Goal: Task Accomplishment & Management: Manage account settings

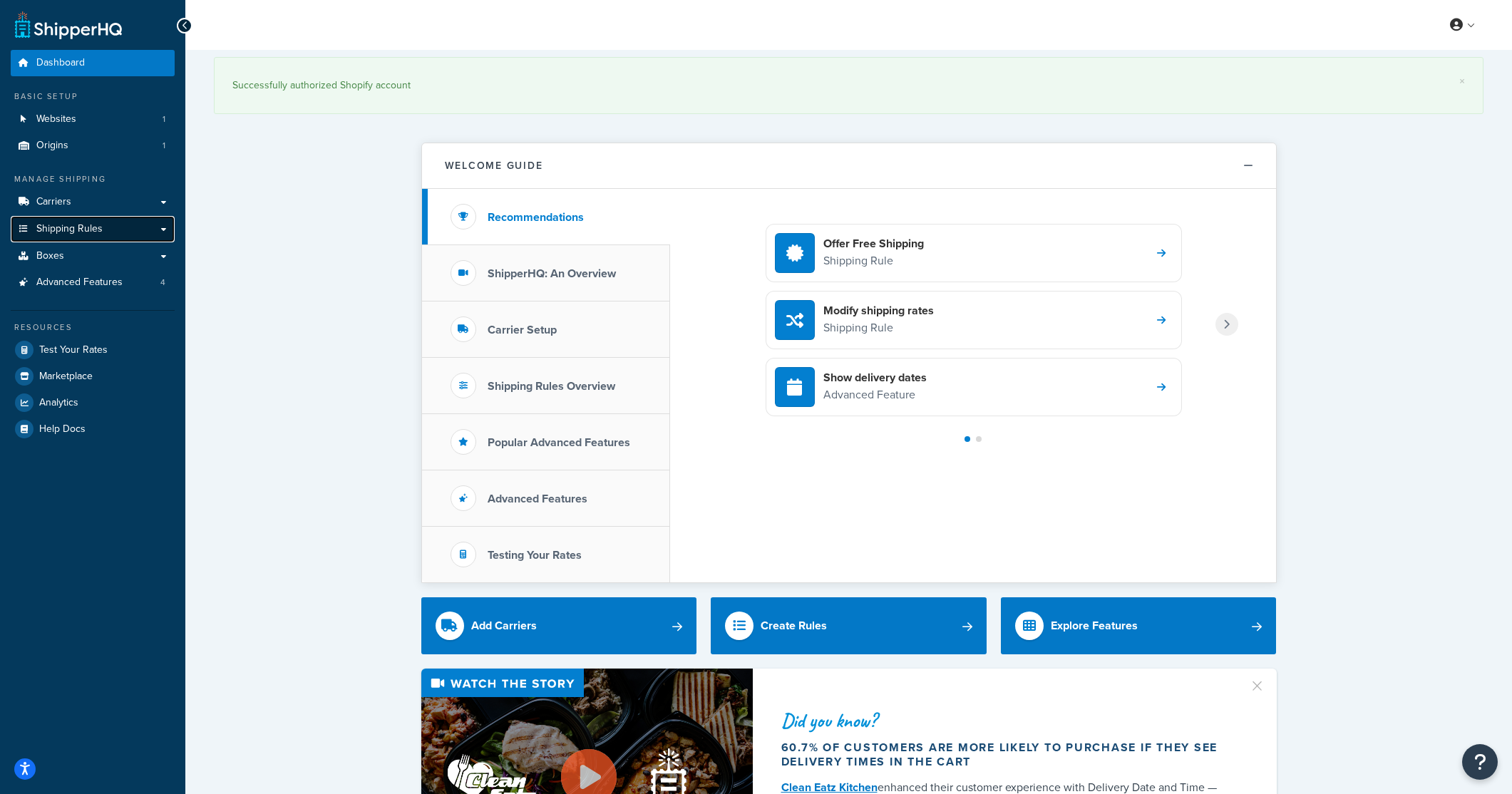
click at [82, 234] on span "Shipping Rules" at bounding box center [70, 230] width 66 height 12
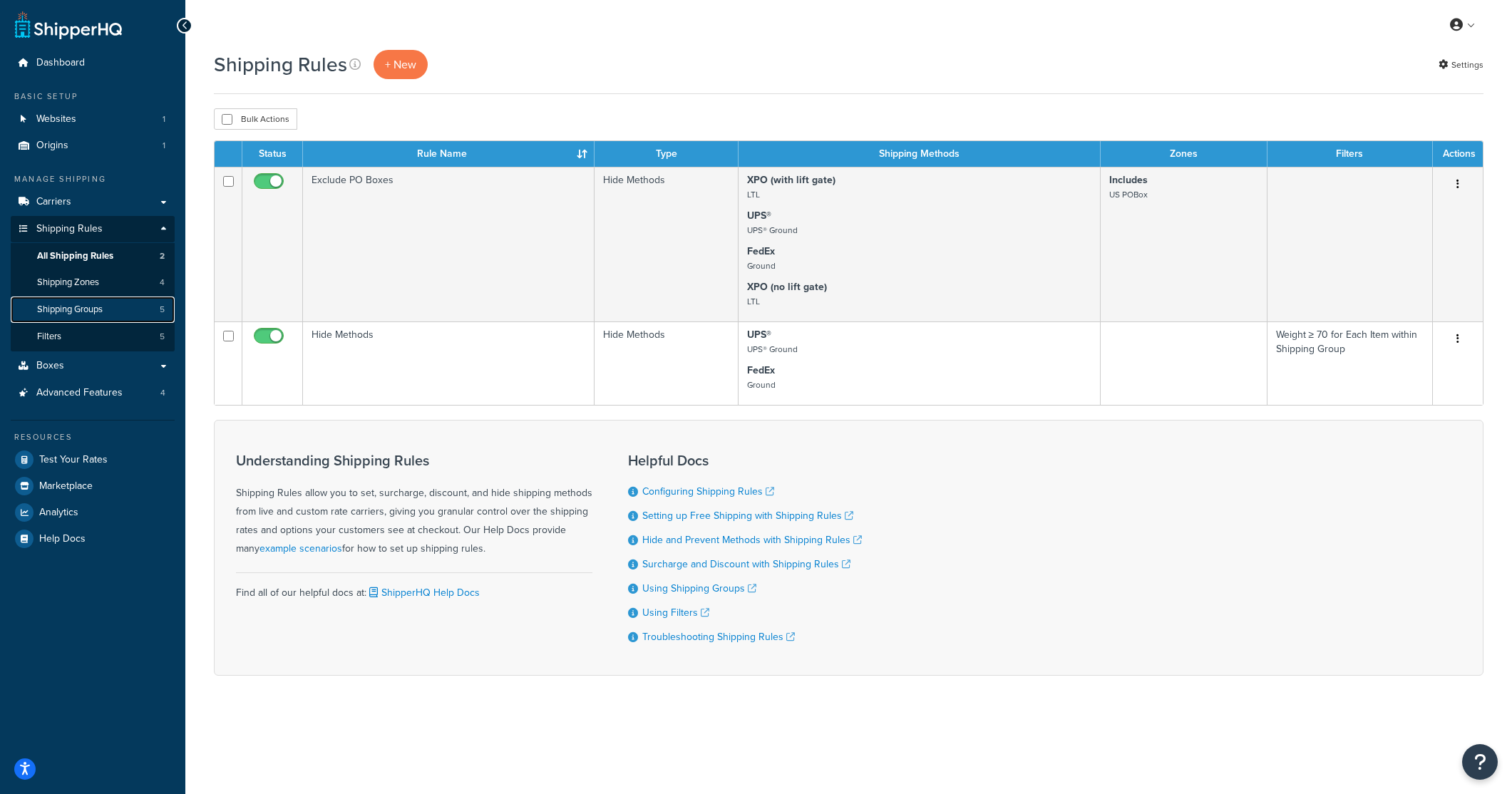
click at [70, 306] on span "Shipping Groups" at bounding box center [70, 310] width 65 height 12
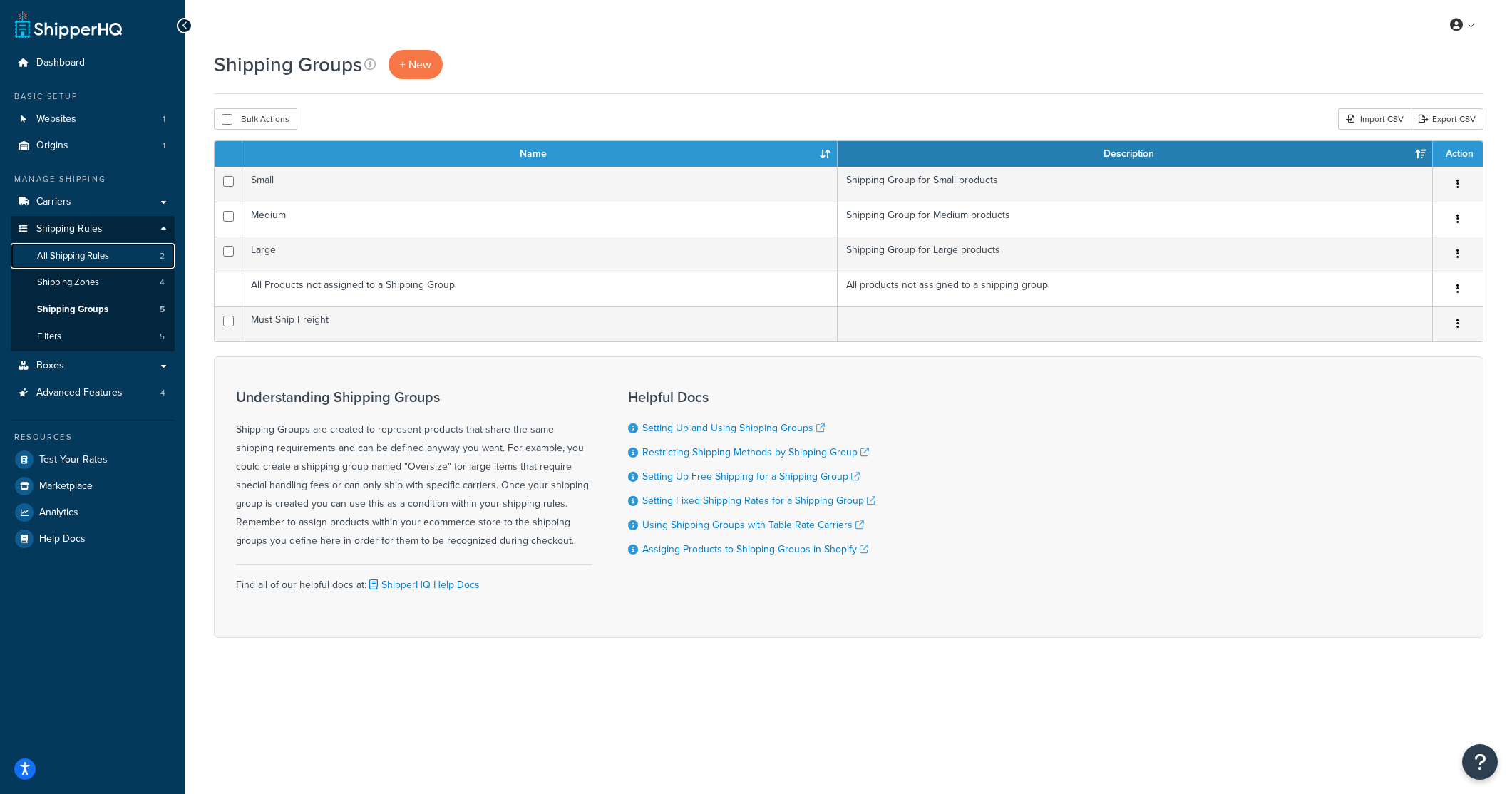
click at [63, 256] on span "All Shipping Rules" at bounding box center [73, 257] width 72 height 12
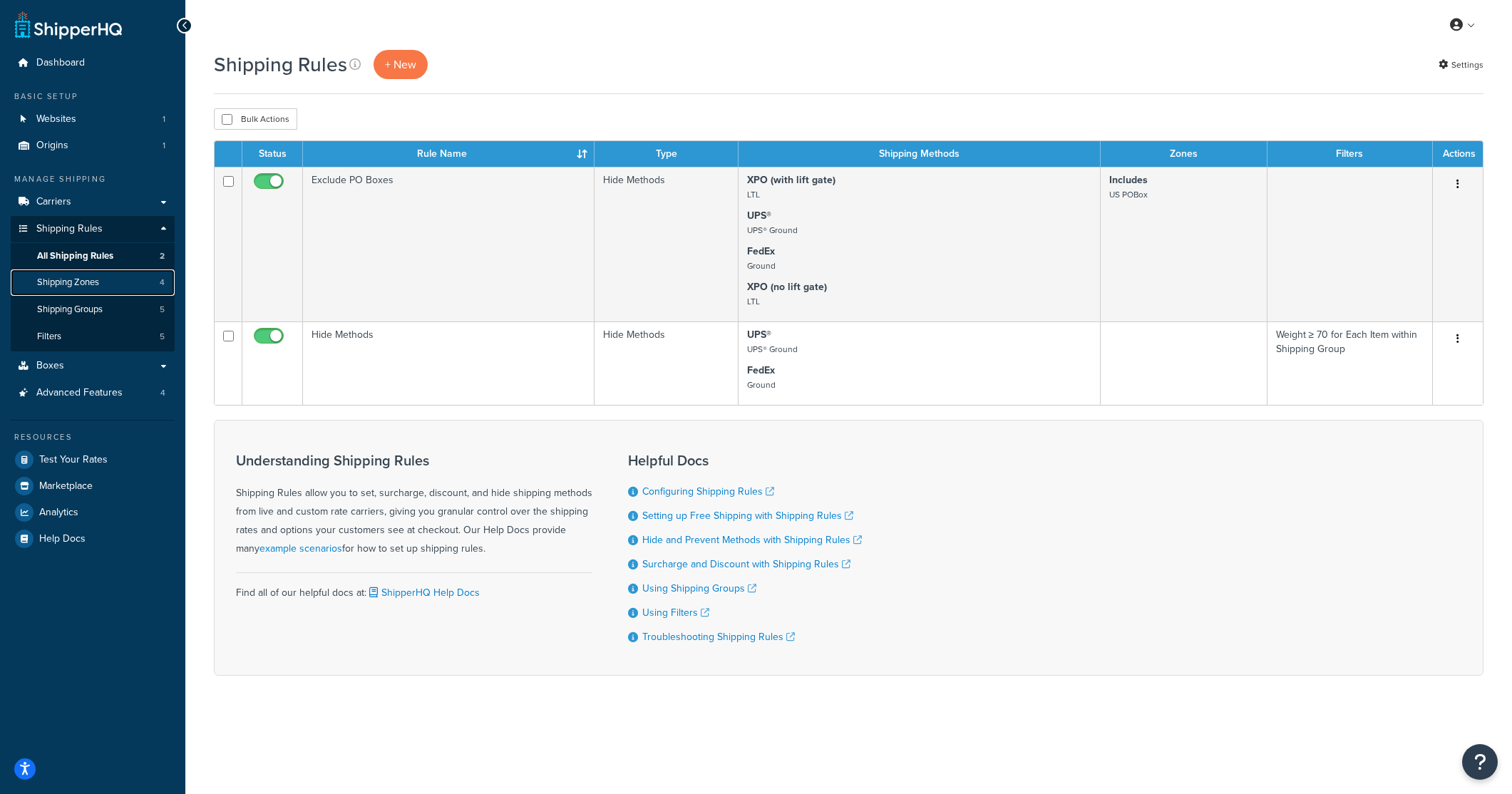
click at [70, 290] on link "Shipping Zones 4" at bounding box center [92, 283] width 164 height 26
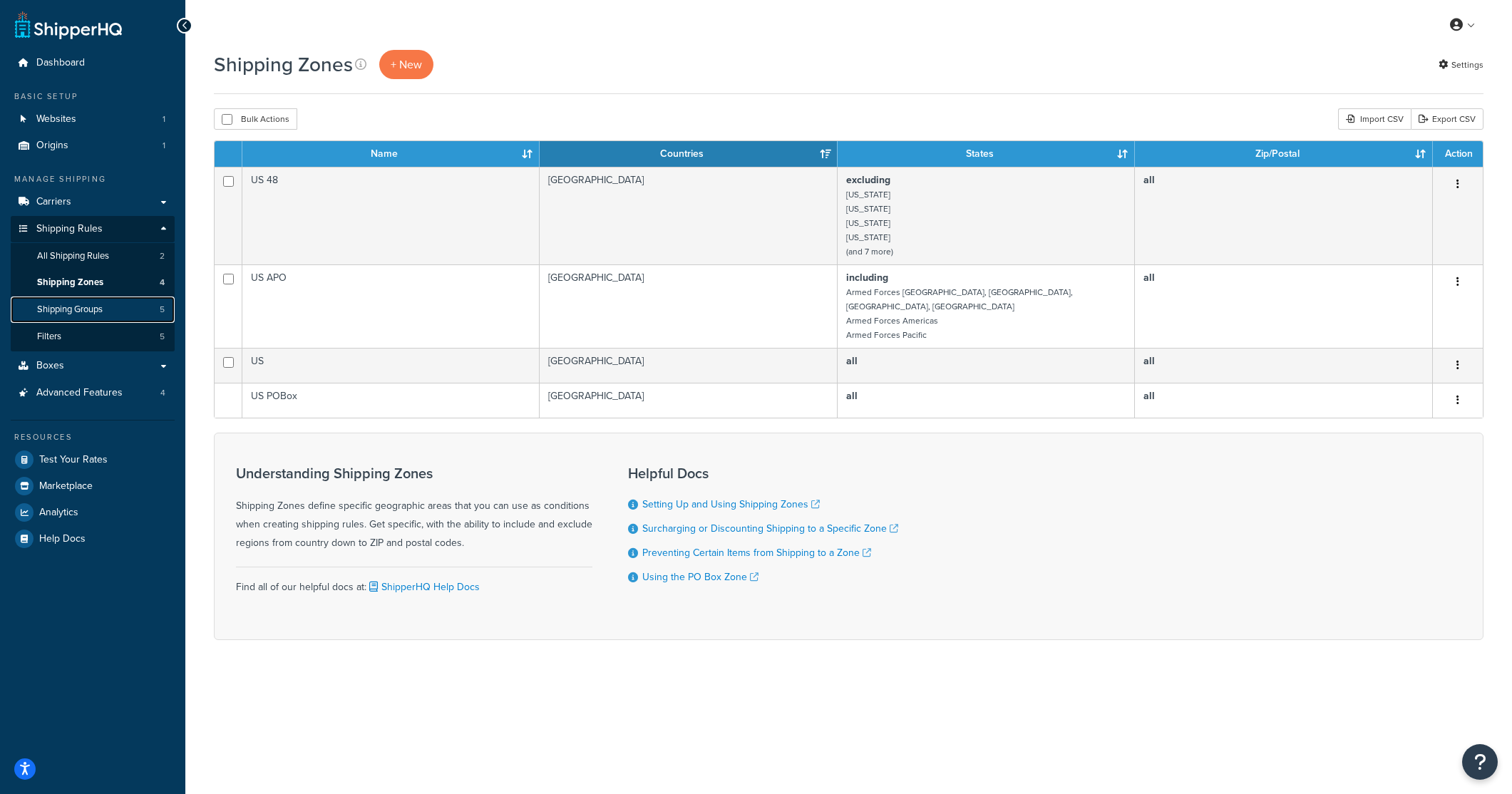
click at [72, 310] on span "Shipping Groups" at bounding box center [70, 310] width 65 height 12
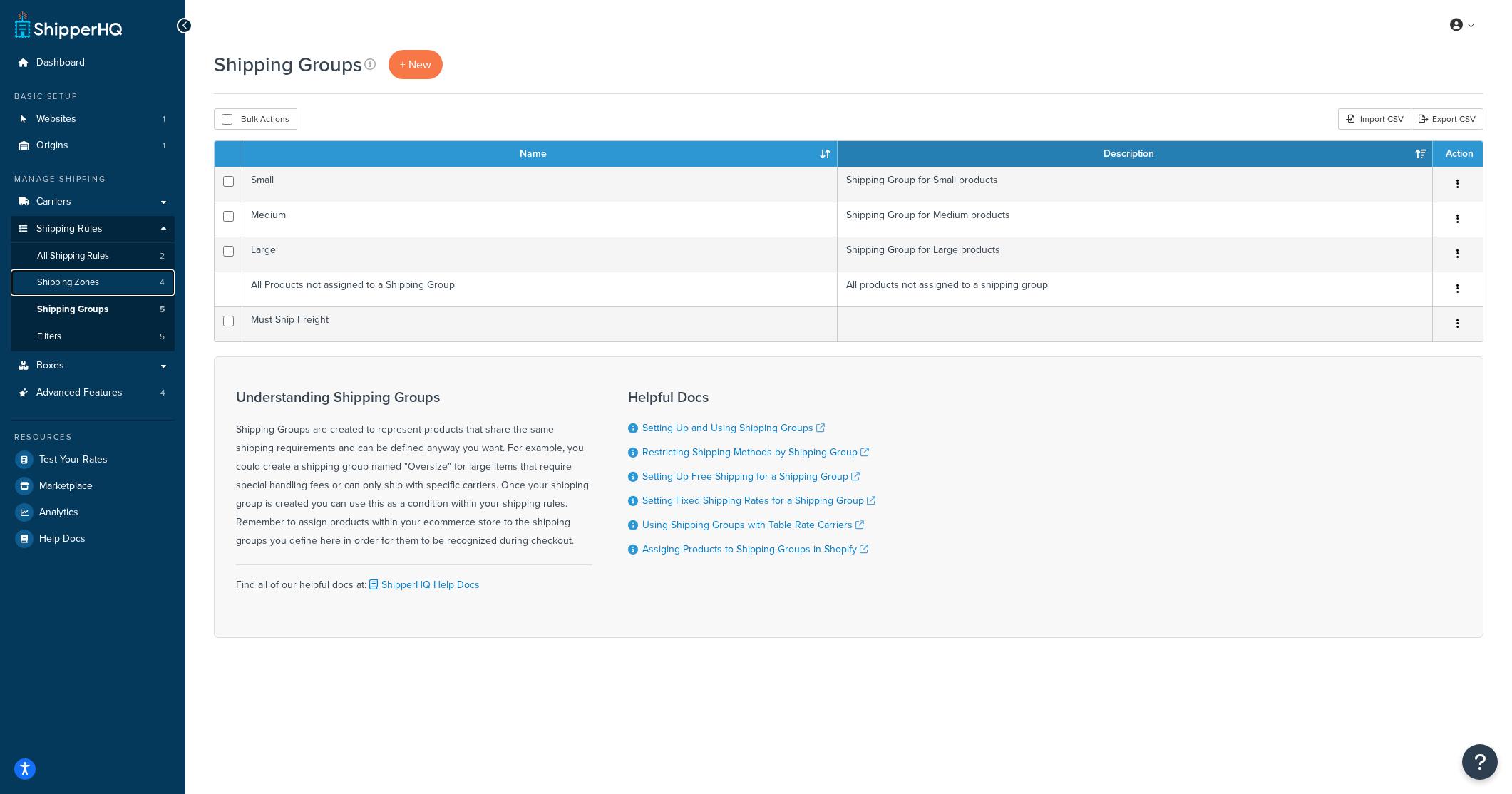
click at [73, 284] on span "Shipping Zones" at bounding box center [68, 283] width 62 height 12
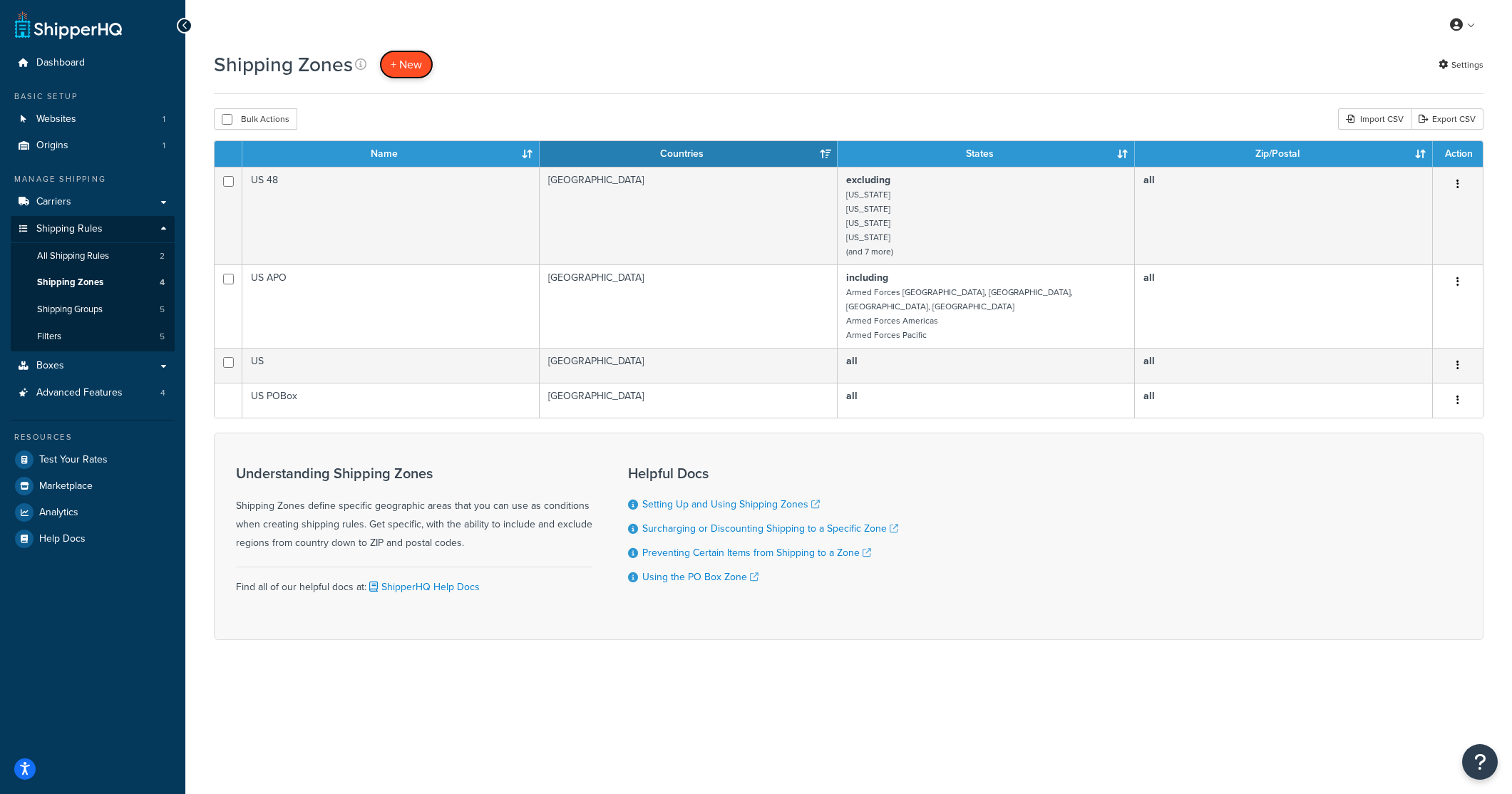
click at [386, 71] on link "+ New" at bounding box center [406, 64] width 54 height 30
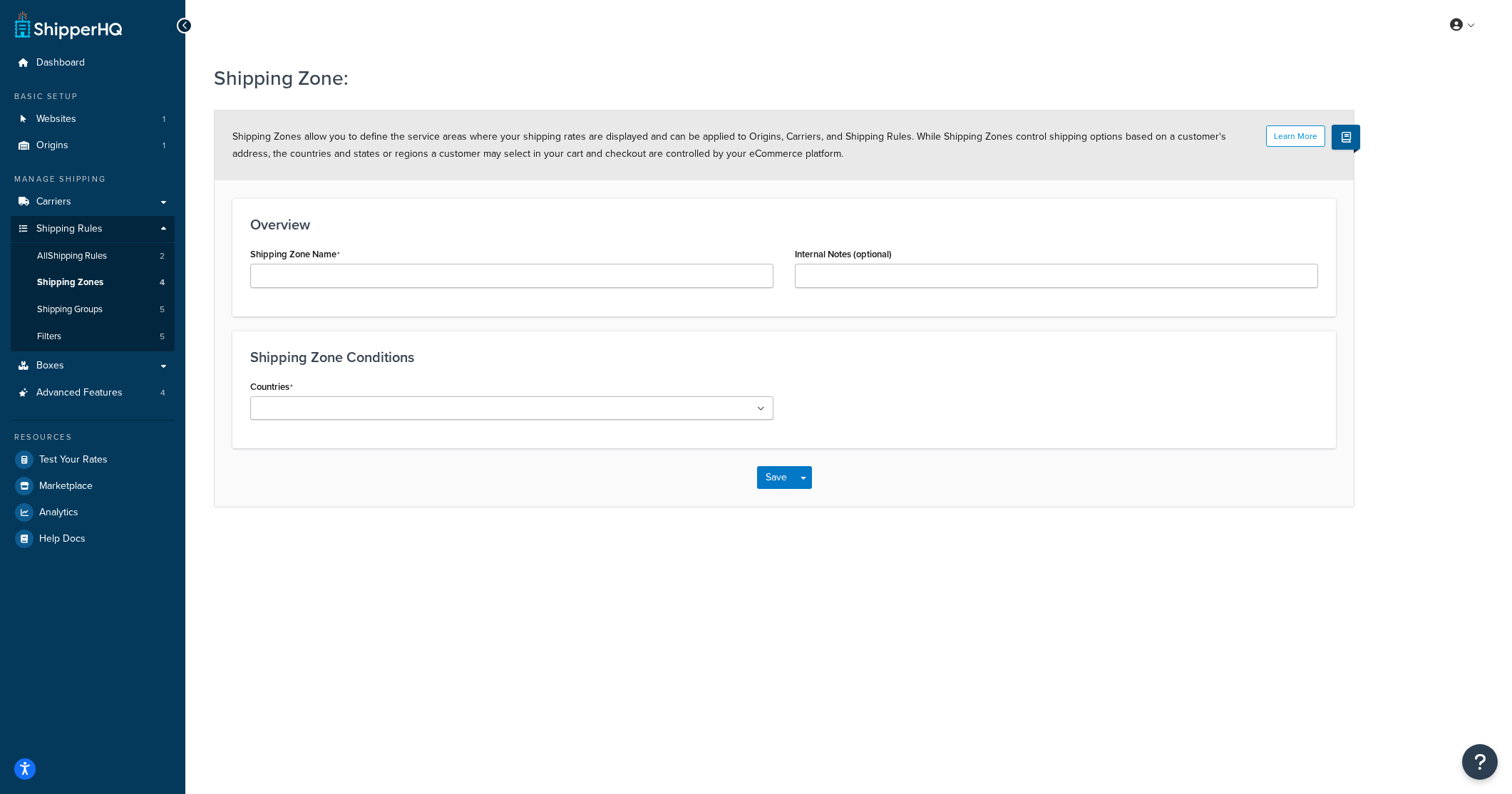
click at [309, 417] on input "Countries" at bounding box center [317, 410] width 126 height 16
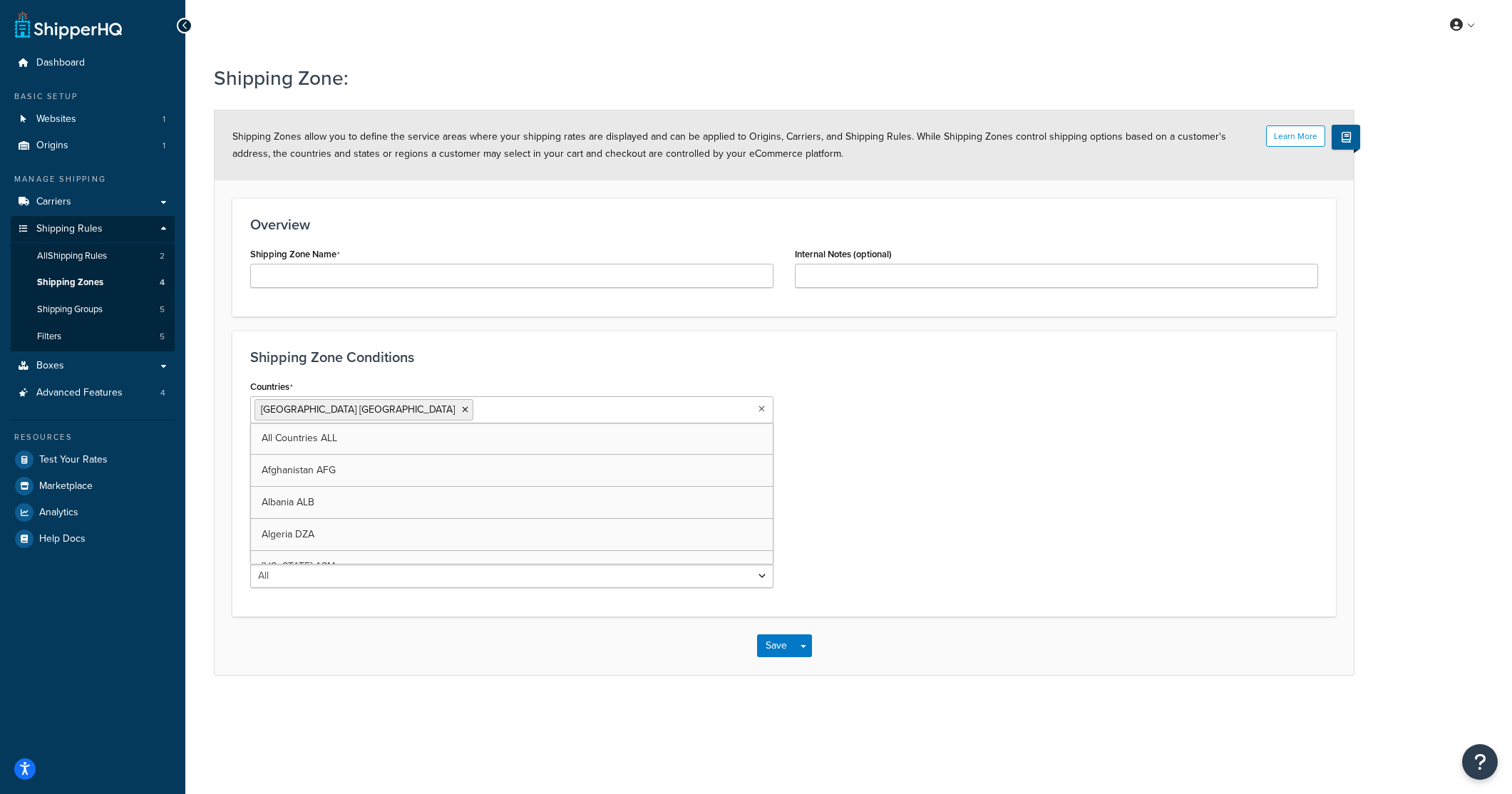
click at [833, 406] on div "Countries United States USA All Countries ALL Afghanistan AFG Albania ALB Alger…" at bounding box center [783, 488] width 1089 height 223
click at [310, 465] on select "All Including Excluding" at bounding box center [512, 466] width 523 height 24
select select "including"
click at [250, 454] on select "All Including Excluding" at bounding box center [512, 466] width 523 height 24
click at [276, 578] on select "All Including Excluding" at bounding box center [512, 576] width 523 height 24
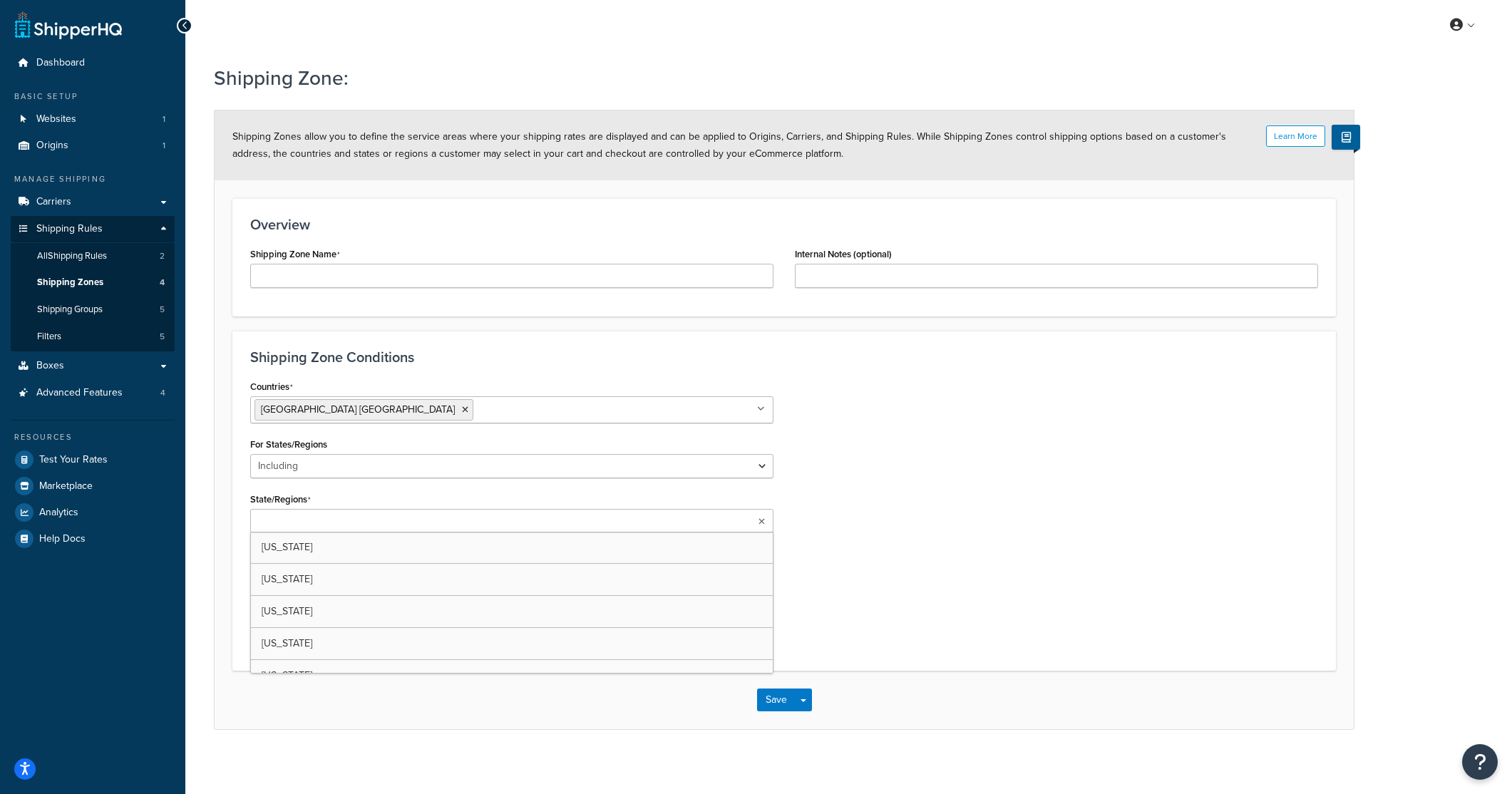
click at [317, 530] on ul at bounding box center [512, 520] width 523 height 23
click at [225, 547] on form "Learn More Shipping Zones allow you to define the service areas where your ship…" at bounding box center [784, 422] width 1139 height 623
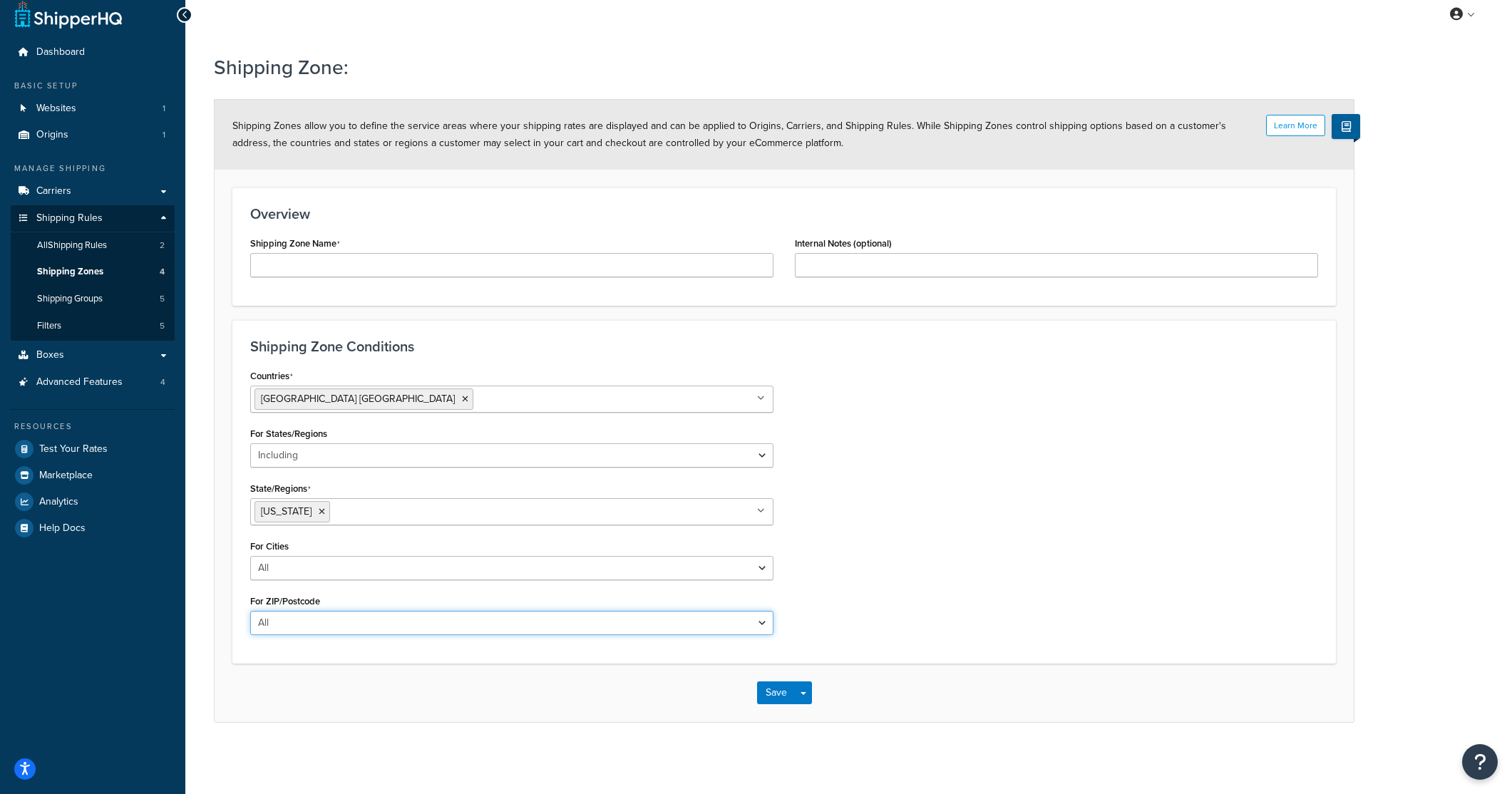
click at [290, 628] on select "All Including Excluding" at bounding box center [512, 624] width 523 height 24
select select "including"
click at [250, 611] on select "All Including Excluding" at bounding box center [512, 624] width 523 height 24
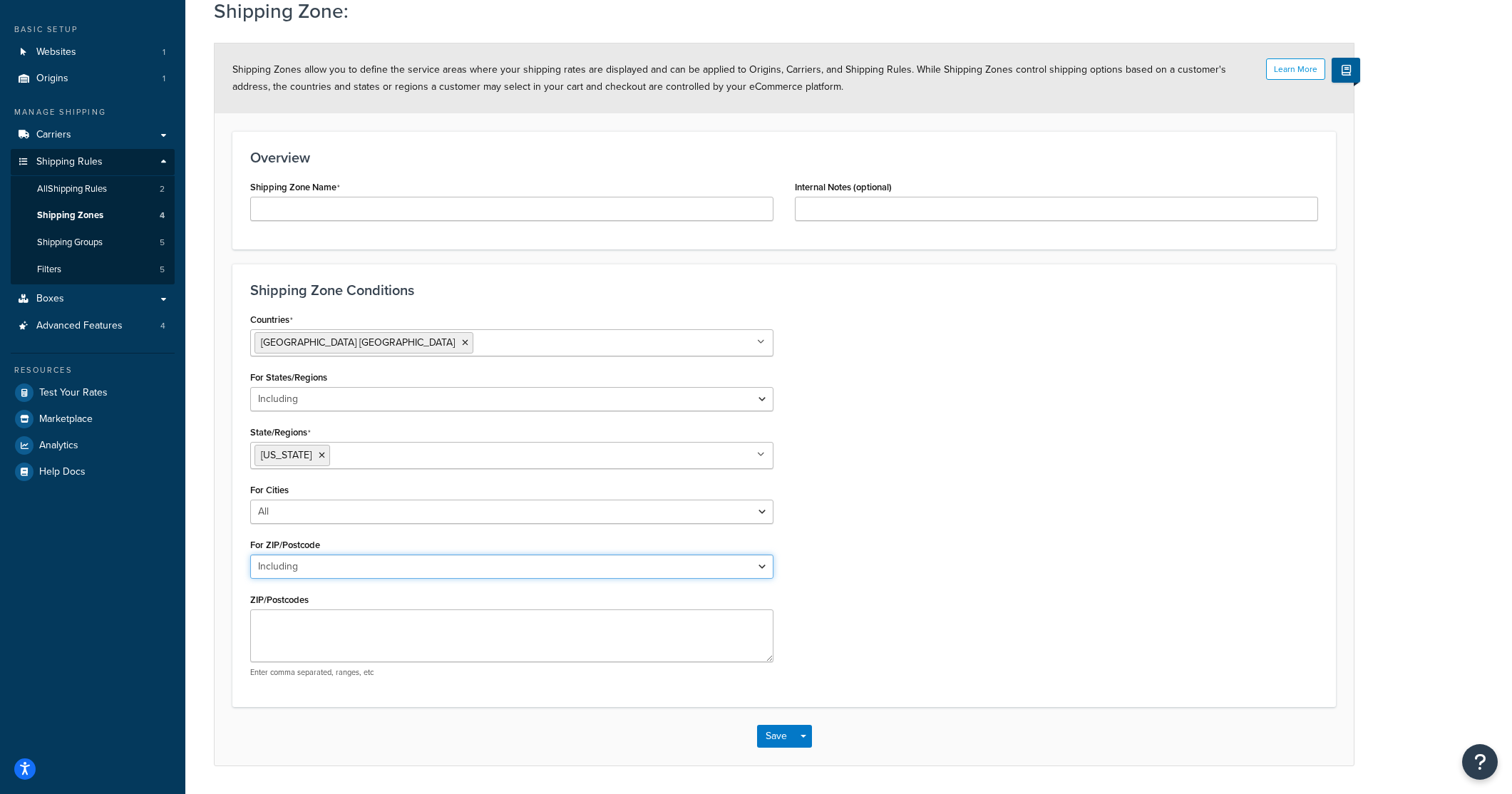
scroll to position [81, 0]
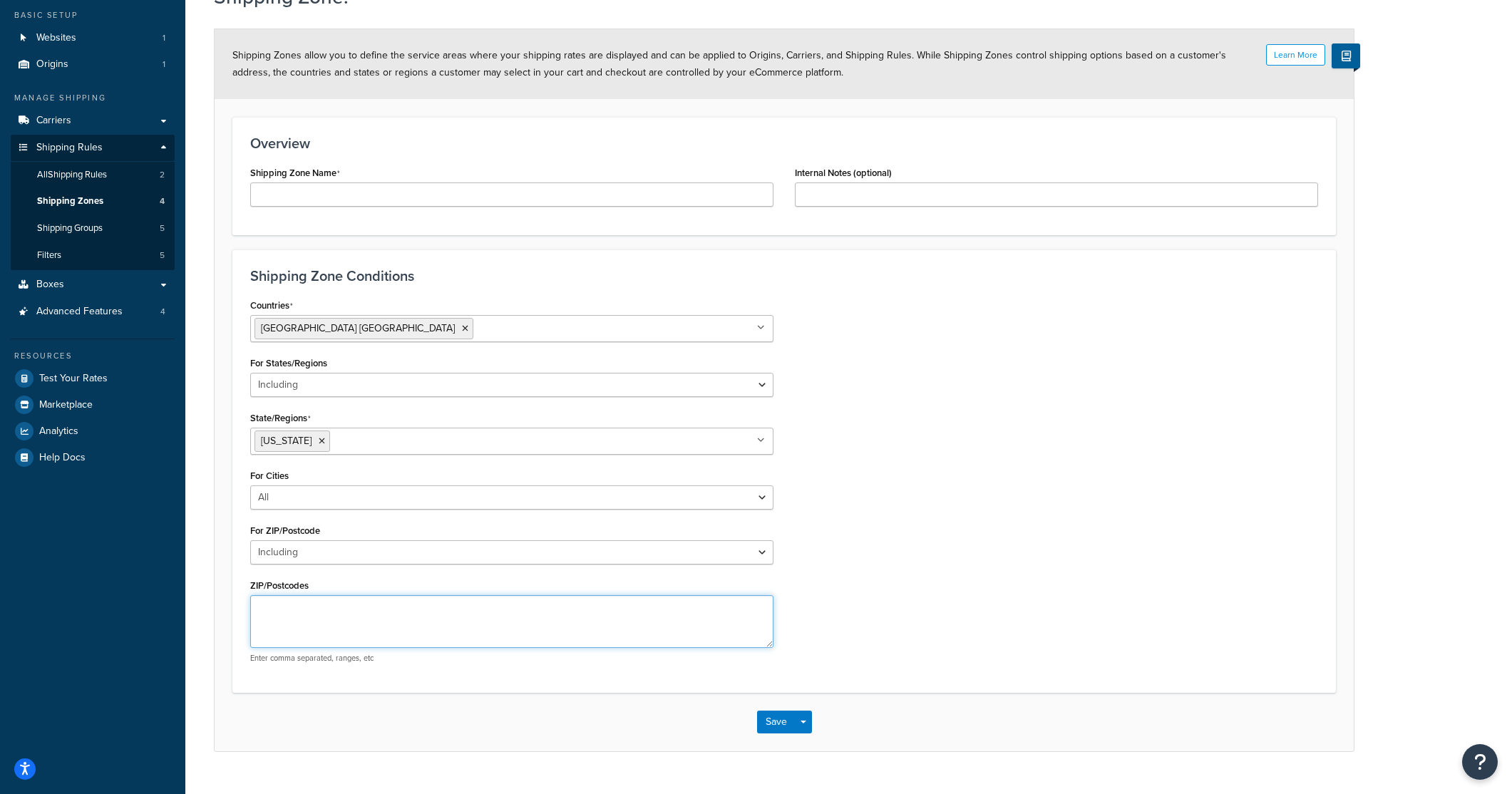
click at [287, 619] on textarea "ZIP/Postcodes" at bounding box center [512, 622] width 523 height 53
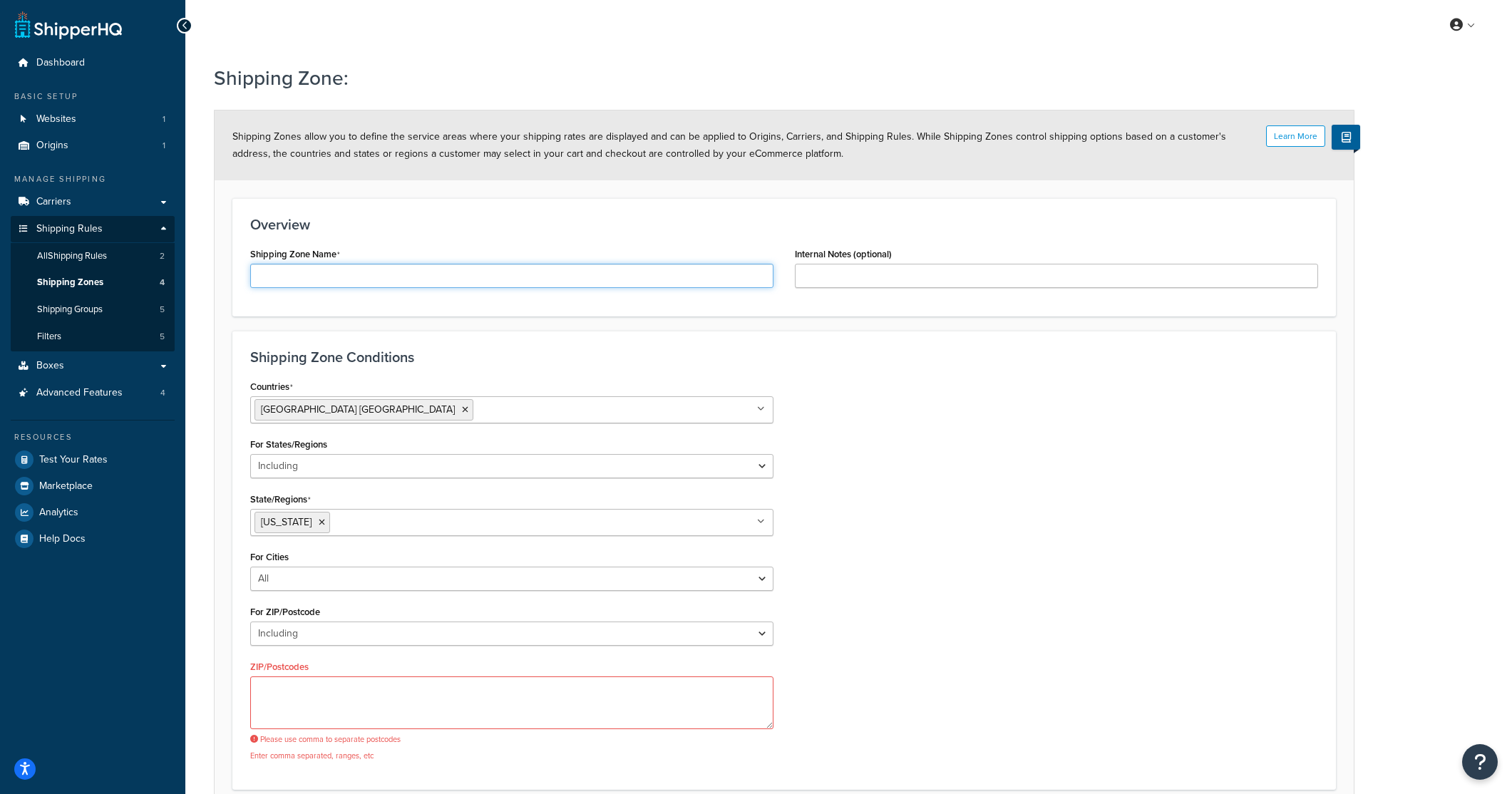
click at [341, 270] on input "Shipping Zone Name" at bounding box center [512, 276] width 523 height 24
click at [962, 568] on div "Countries United States USA All Countries ALL Afghanistan AFG Albania ALB Alger…" at bounding box center [783, 574] width 1089 height 396
click at [260, 273] on input "Delivery" at bounding box center [512, 276] width 523 height 24
type input "Local Delivery"
click at [321, 697] on textarea "ZIP/Postcodes" at bounding box center [512, 703] width 523 height 53
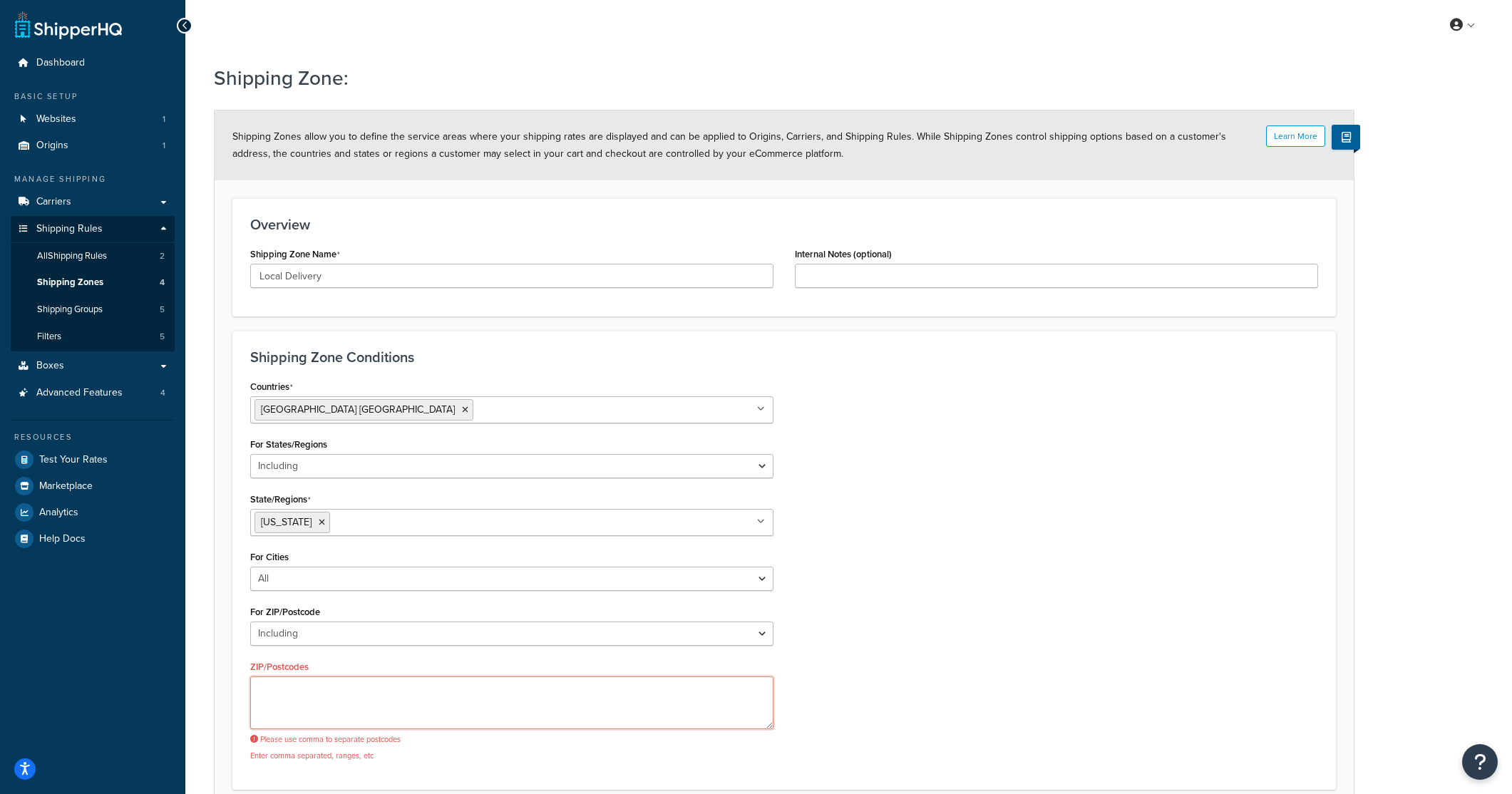
click at [321, 697] on textarea "ZIP/Postcodes" at bounding box center [512, 703] width 523 height 53
click at [878, 697] on div "Countries United States USA All Countries ALL Afghanistan AFG Albania ALB Alger…" at bounding box center [783, 574] width 1089 height 396
click at [282, 717] on textarea "ZIP/Postcodes" at bounding box center [512, 703] width 523 height 53
paste textarea "94027, 94002, 94003, 94005, 94010, 94011, 94012, 94014, 94015, 94016, 94017, 94…"
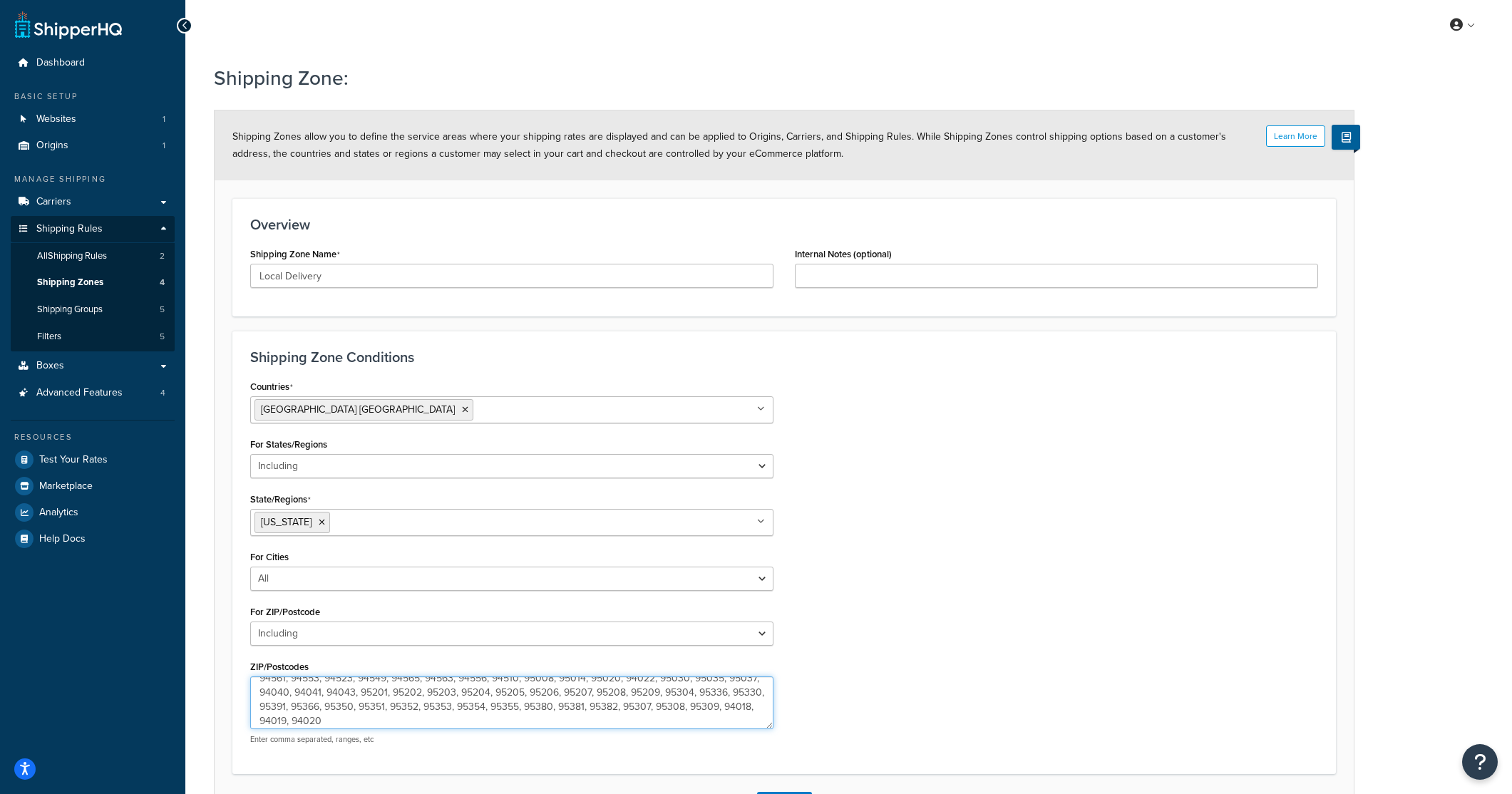
scroll to position [110, 0]
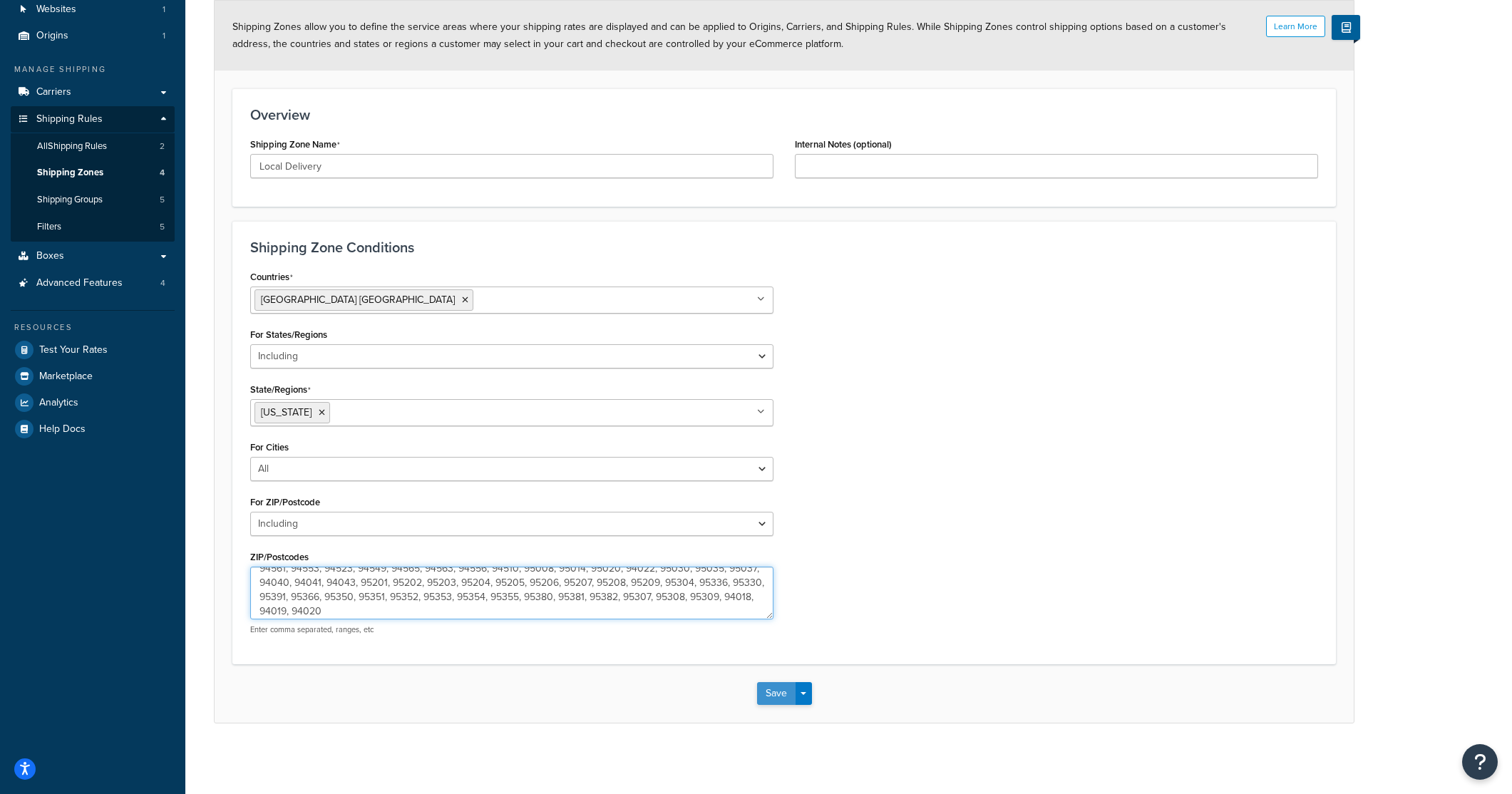
type textarea "94027, 94002, 94003, 94005, 94010, 94011, 94012, 94014, 94015, 94016, 94017, 94…"
click at [769, 696] on button "Save" at bounding box center [776, 694] width 38 height 23
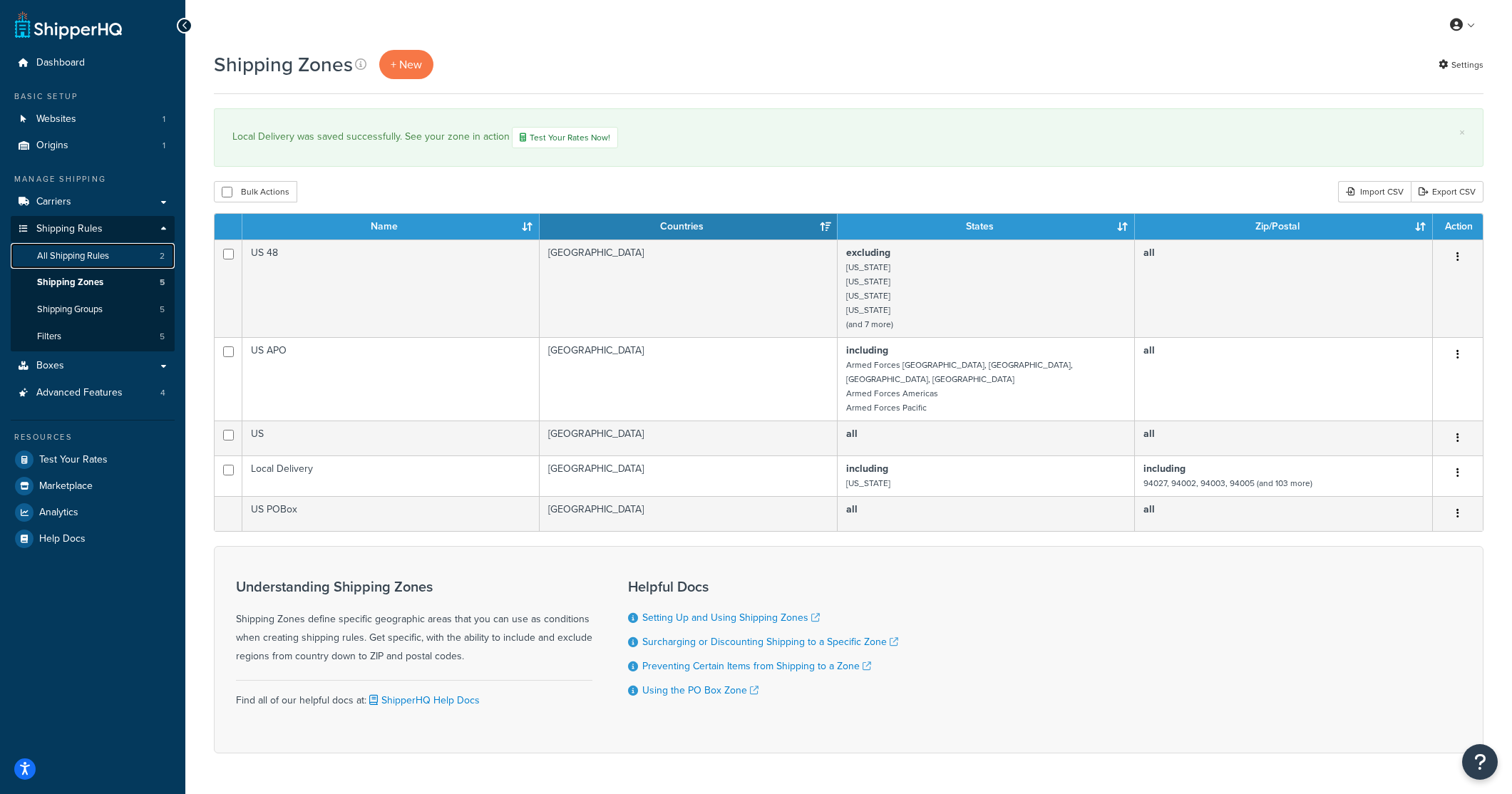
click at [83, 252] on span "All Shipping Rules" at bounding box center [73, 257] width 72 height 12
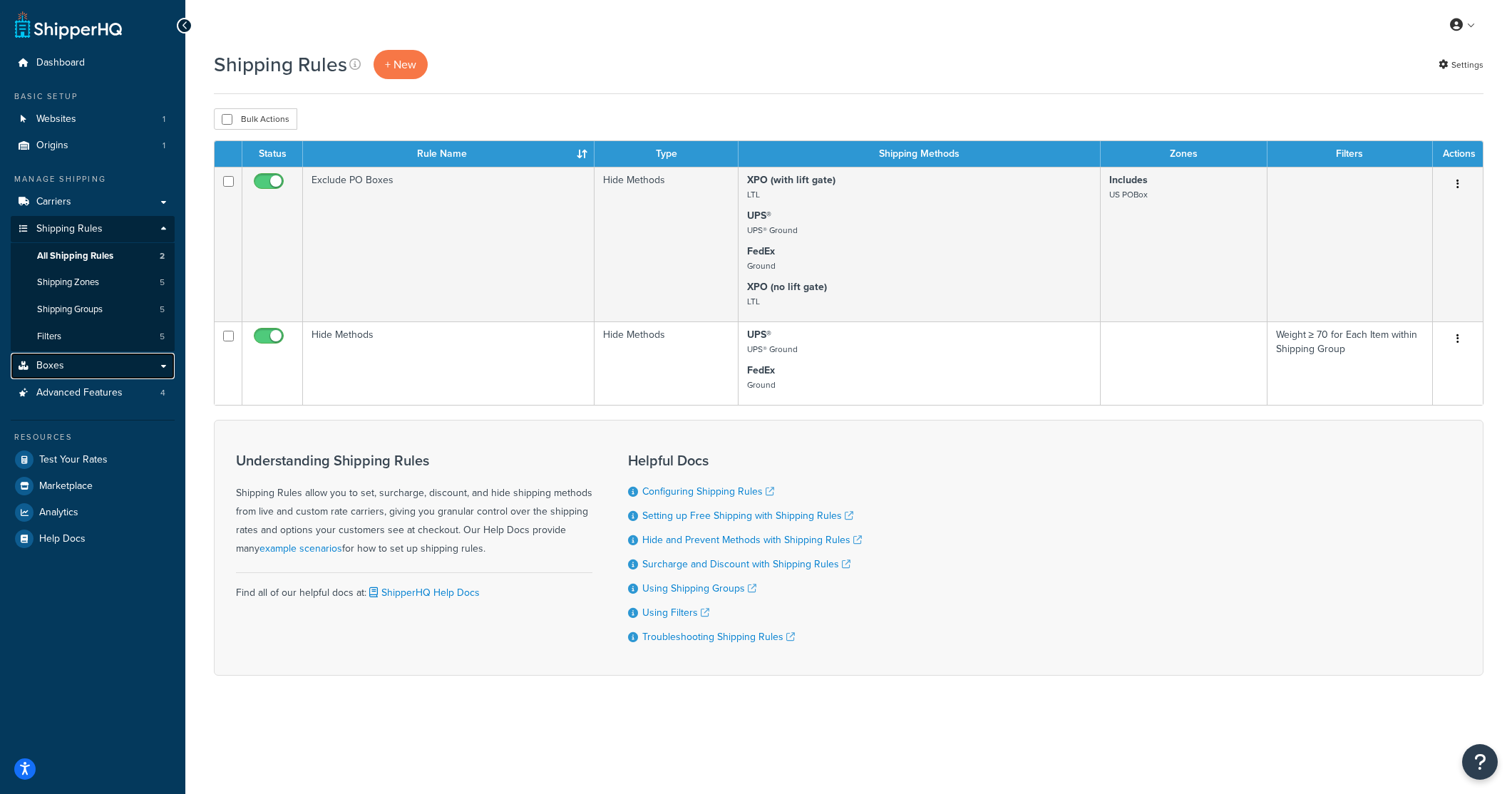
click at [90, 372] on link "Boxes" at bounding box center [92, 366] width 164 height 26
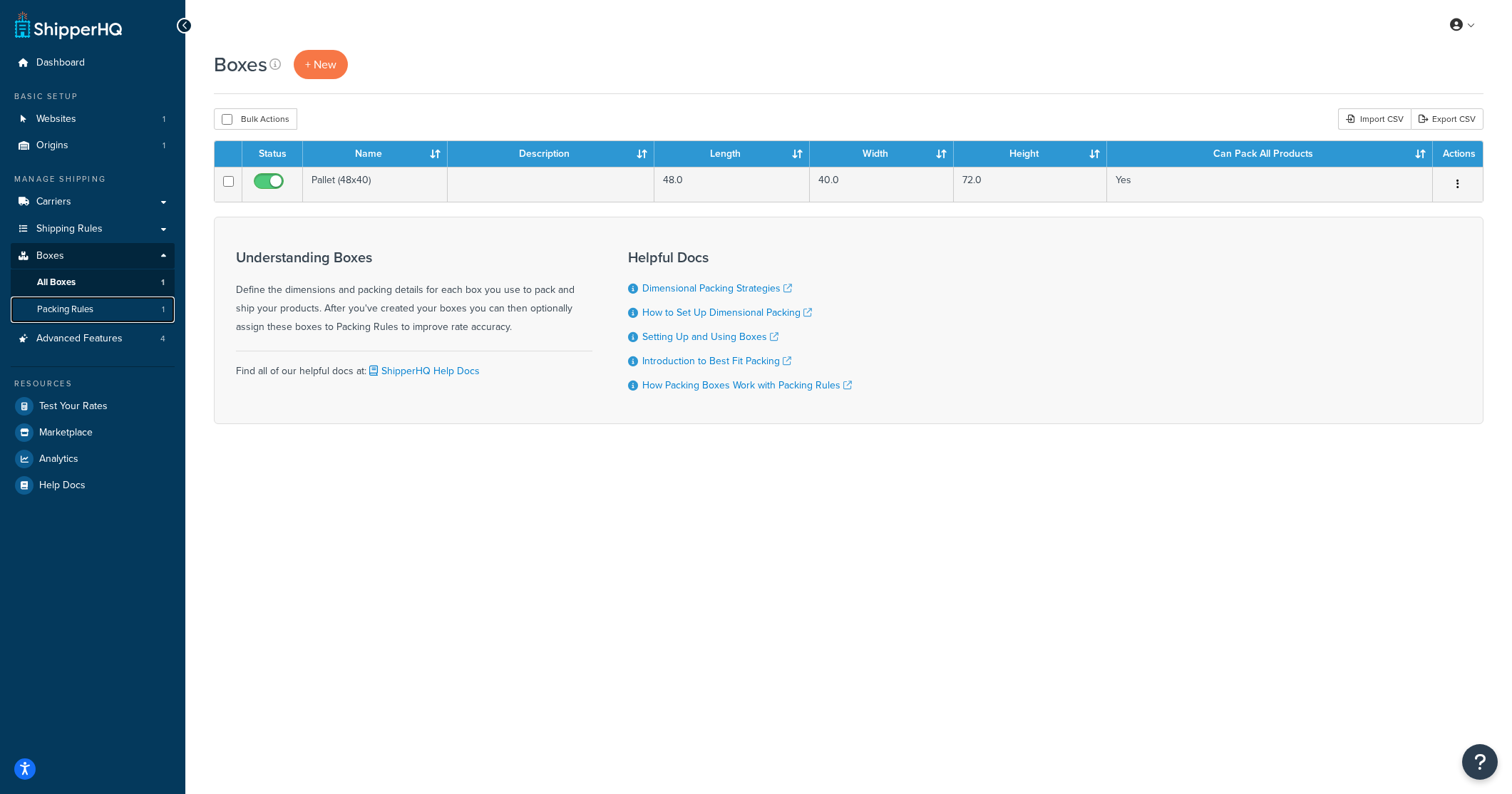
click at [83, 310] on span "Packing Rules" at bounding box center [65, 310] width 57 height 12
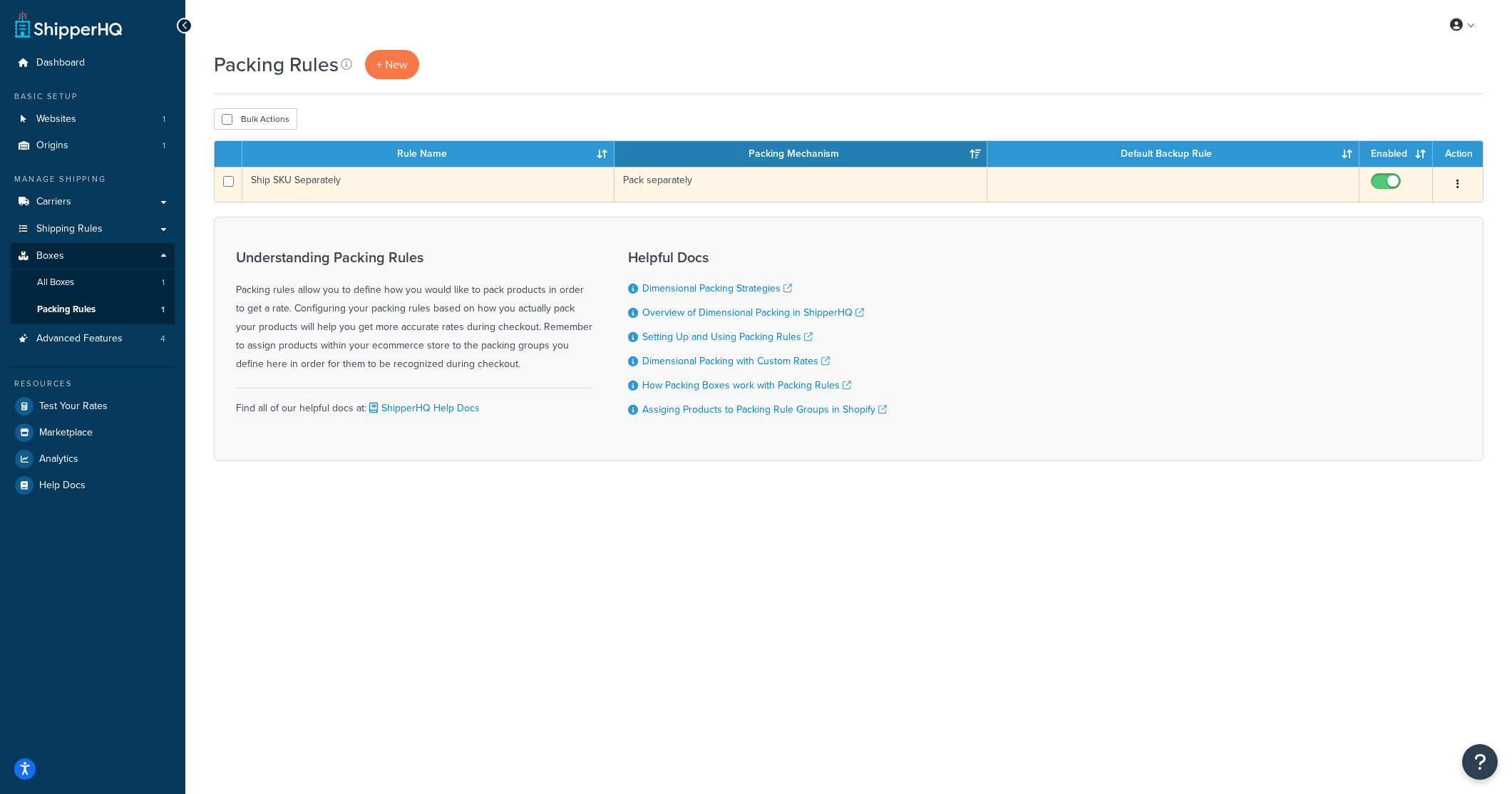
click at [456, 195] on td "Ship SKU Separately" at bounding box center [429, 184] width 372 height 35
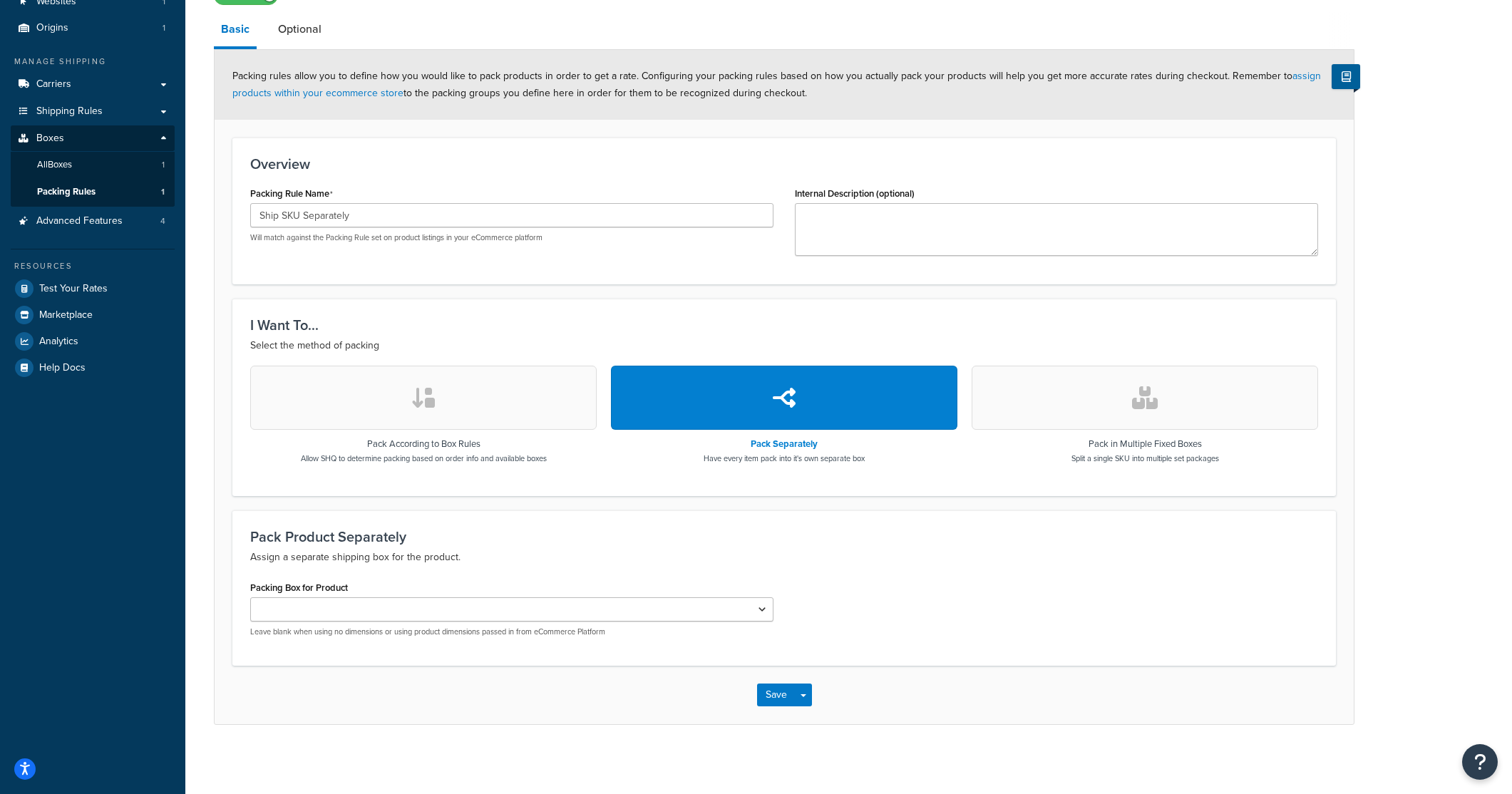
scroll to position [121, 0]
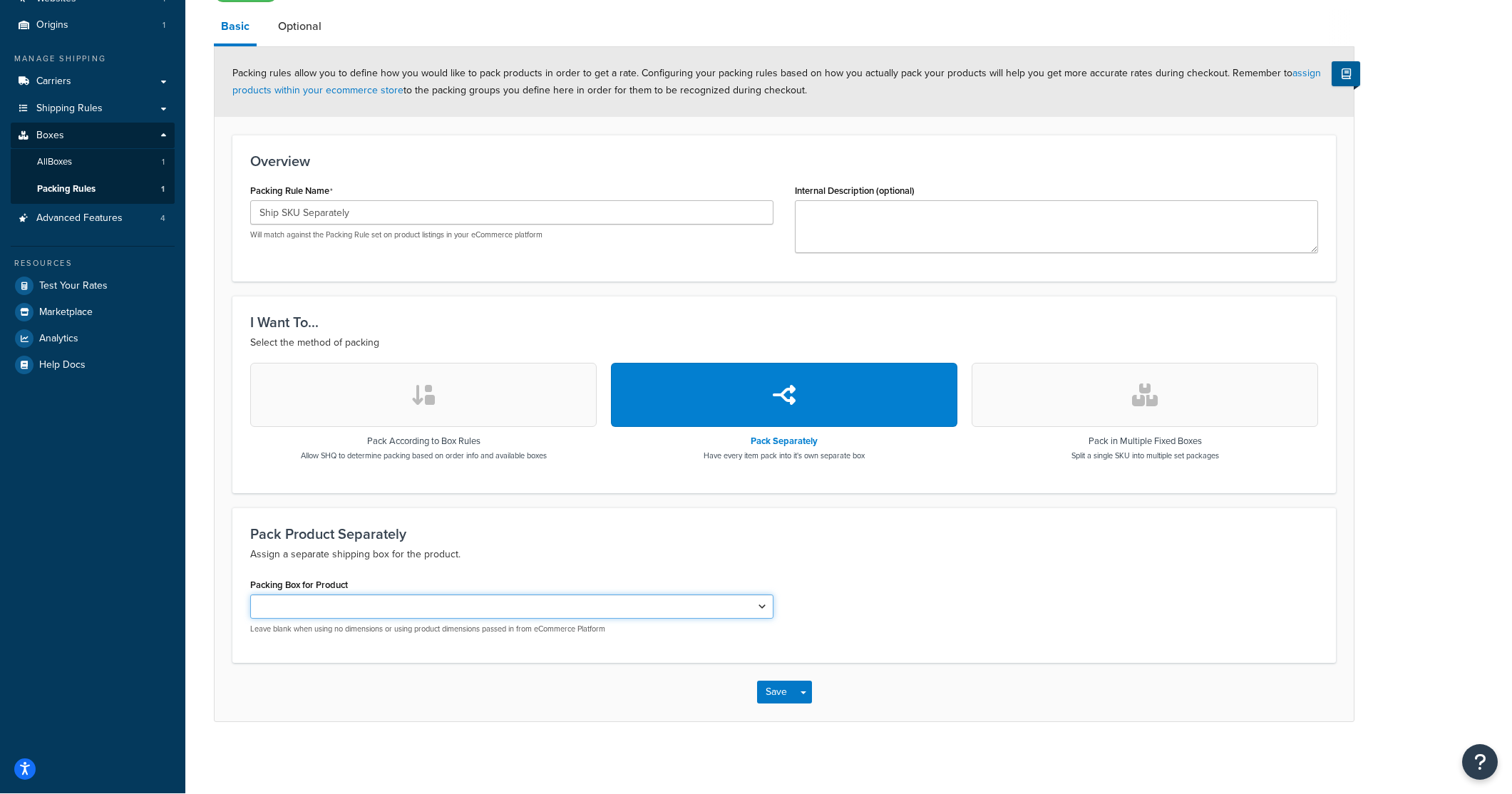
click at [621, 608] on select "Packing Box for Product" at bounding box center [512, 607] width 523 height 24
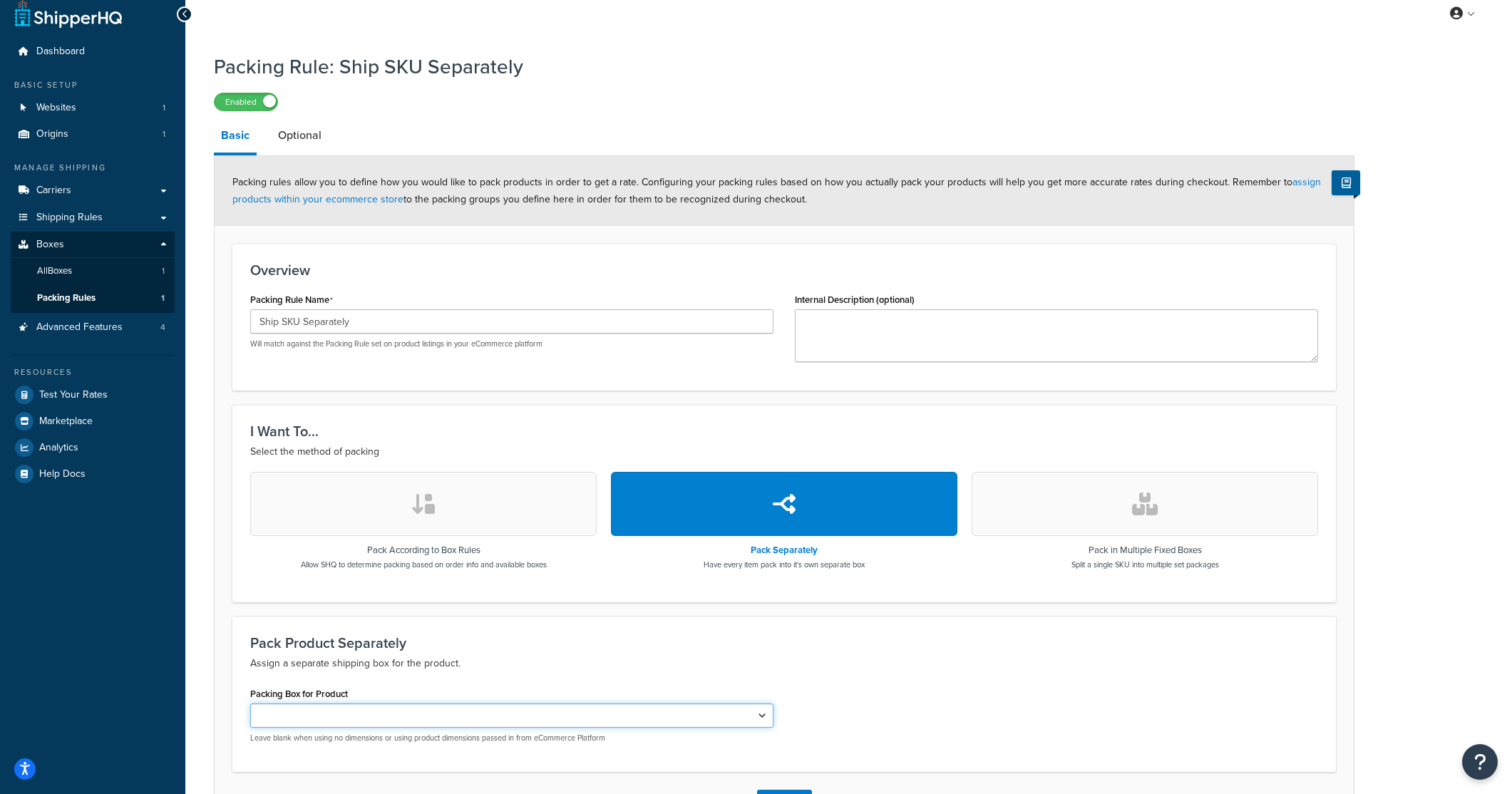
scroll to position [0, 0]
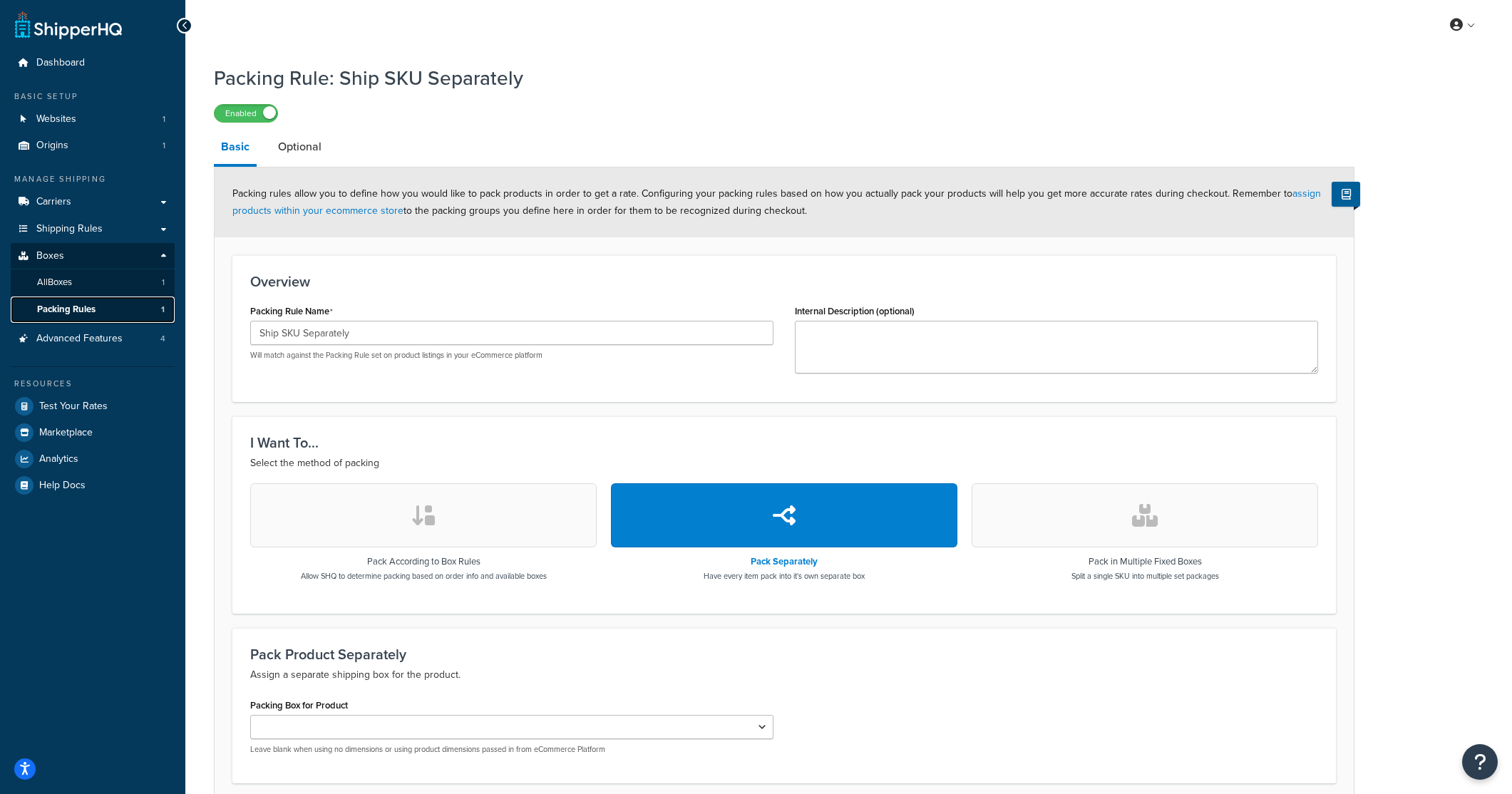
click at [92, 311] on span "Packing Rules" at bounding box center [66, 310] width 58 height 12
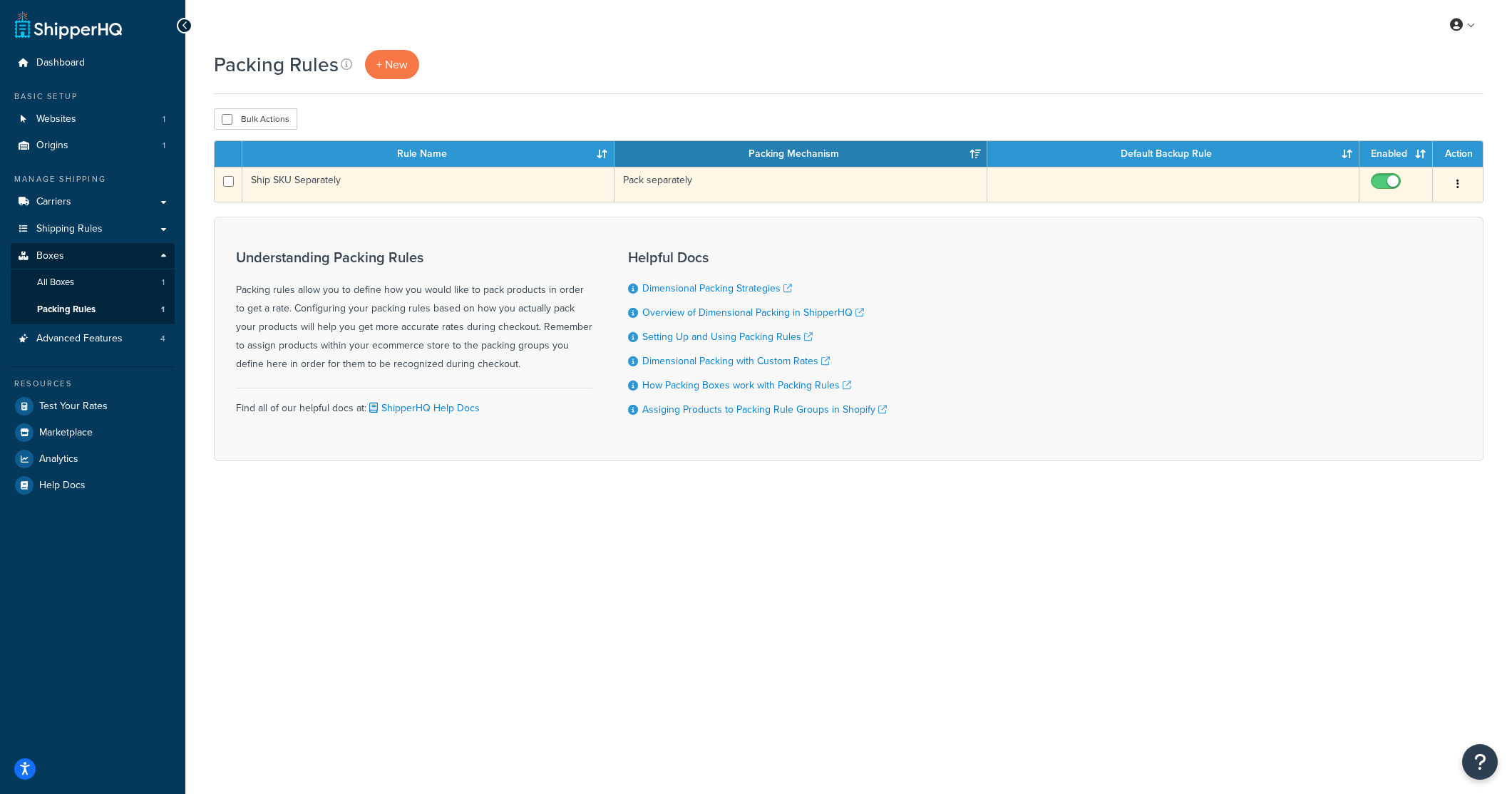
click at [364, 181] on td "Ship SKU Separately" at bounding box center [429, 184] width 372 height 35
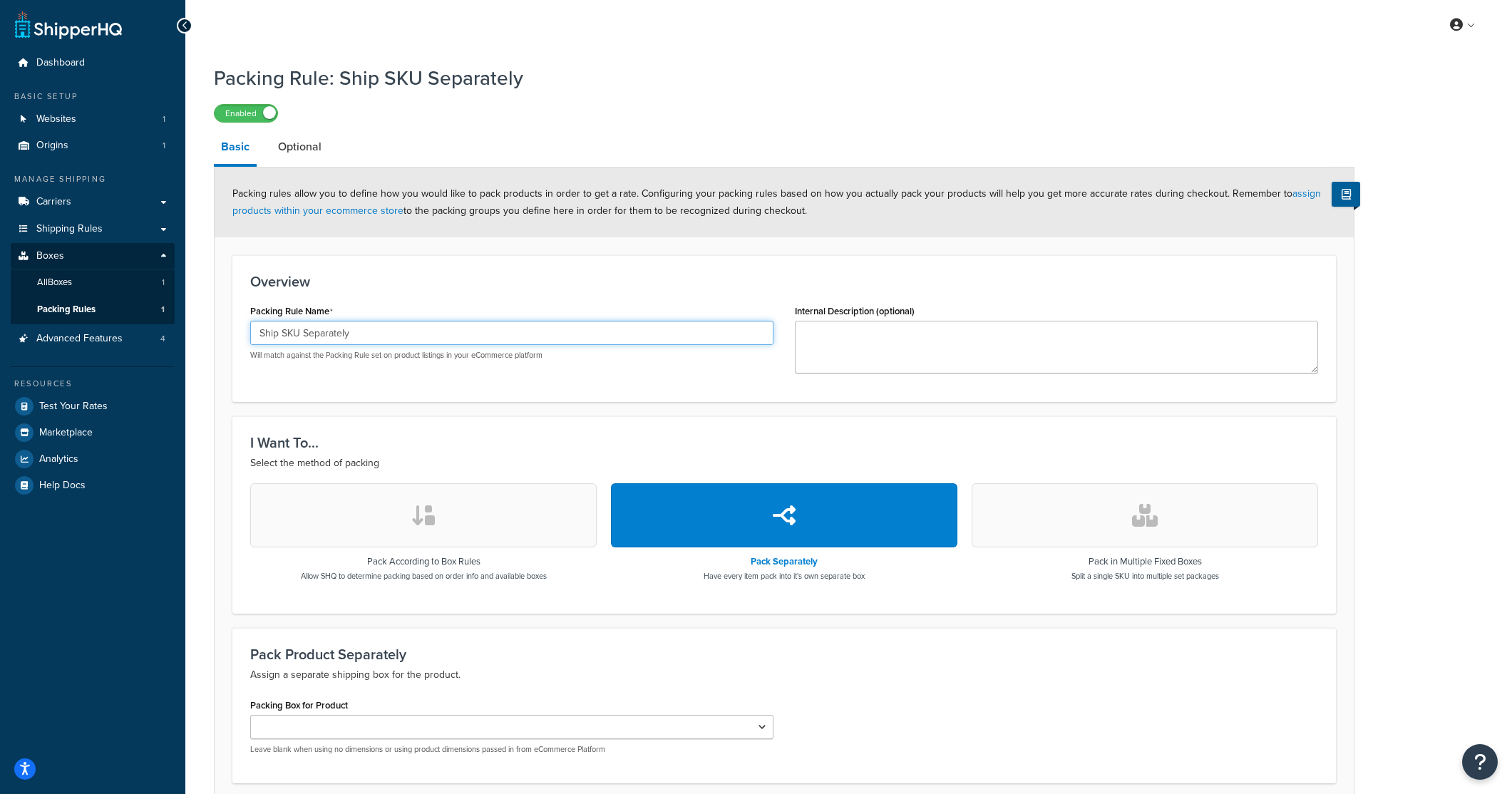
drag, startPoint x: 356, startPoint y: 337, endPoint x: 236, endPoint y: 335, distance: 120.0
click at [236, 335] on div "Overview Packing Rule Name Ship SKU Separately Will match against the Packing R…" at bounding box center [783, 329] width 1103 height 147
click at [77, 337] on span "Advanced Features" at bounding box center [79, 339] width 86 height 12
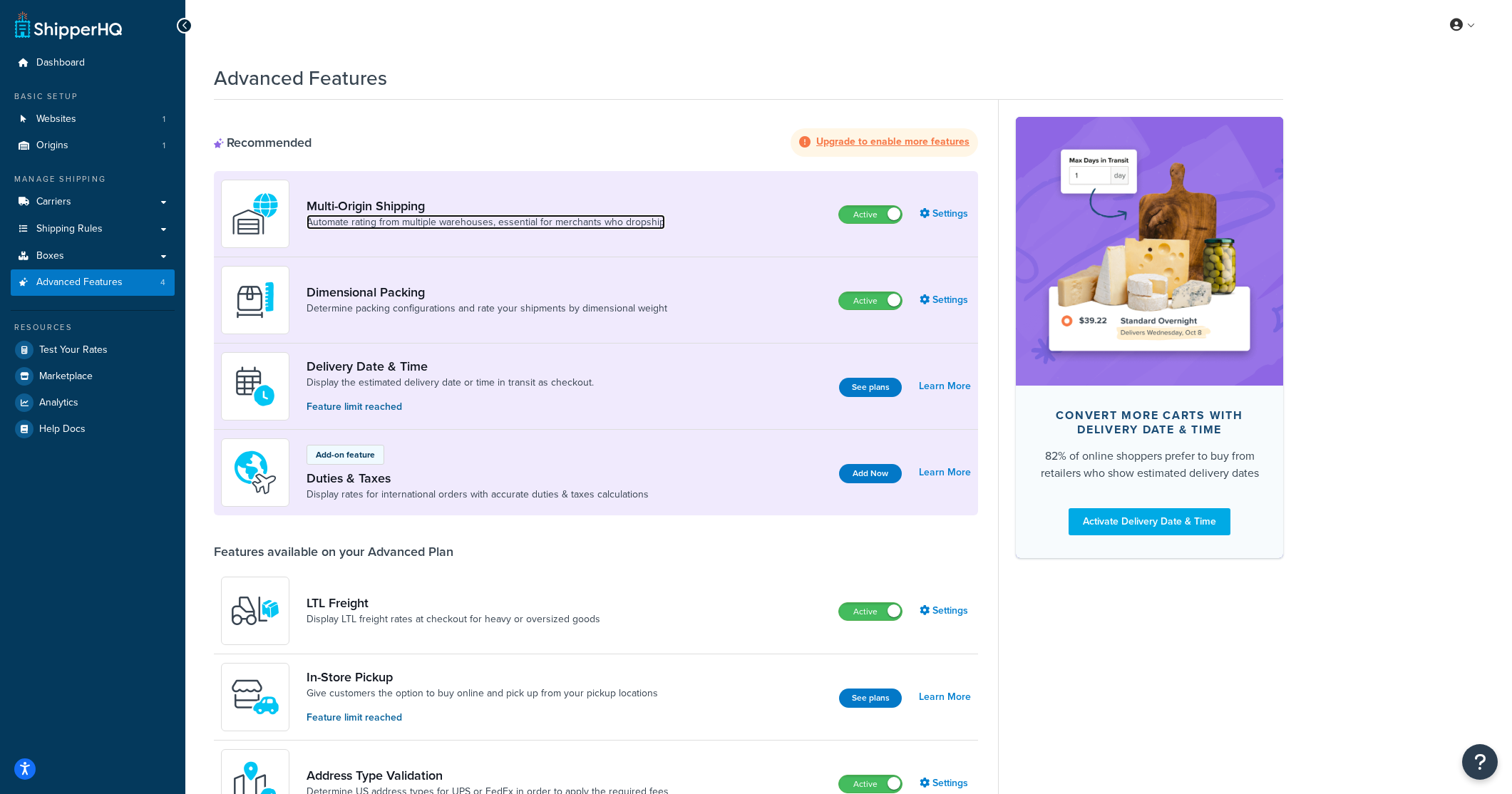
click at [517, 227] on link "Automate rating from multiple warehouses, essential for merchants who dropship" at bounding box center [486, 223] width 358 height 14
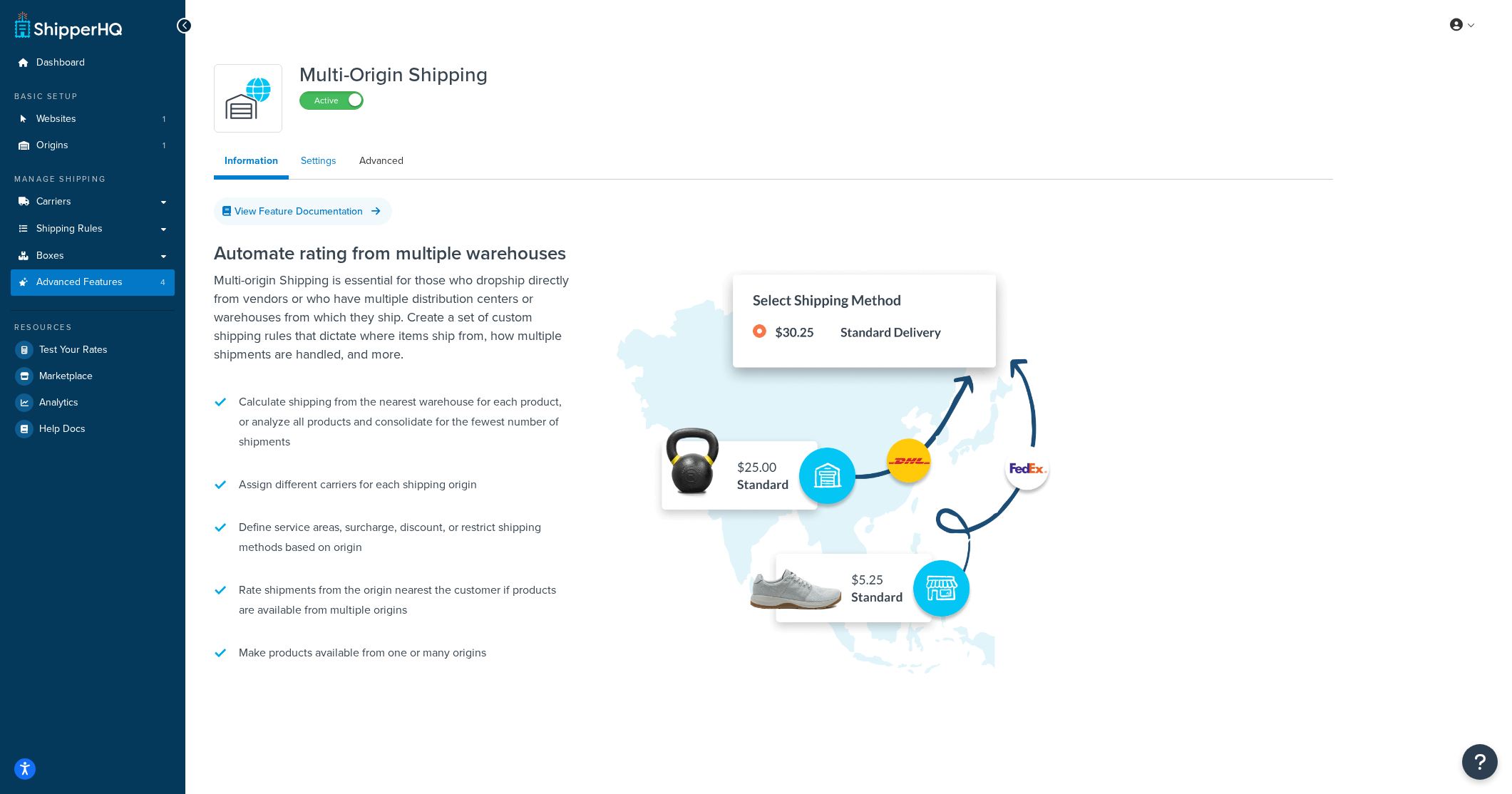
click at [311, 169] on link "Settings" at bounding box center [319, 161] width 57 height 29
select select "false"
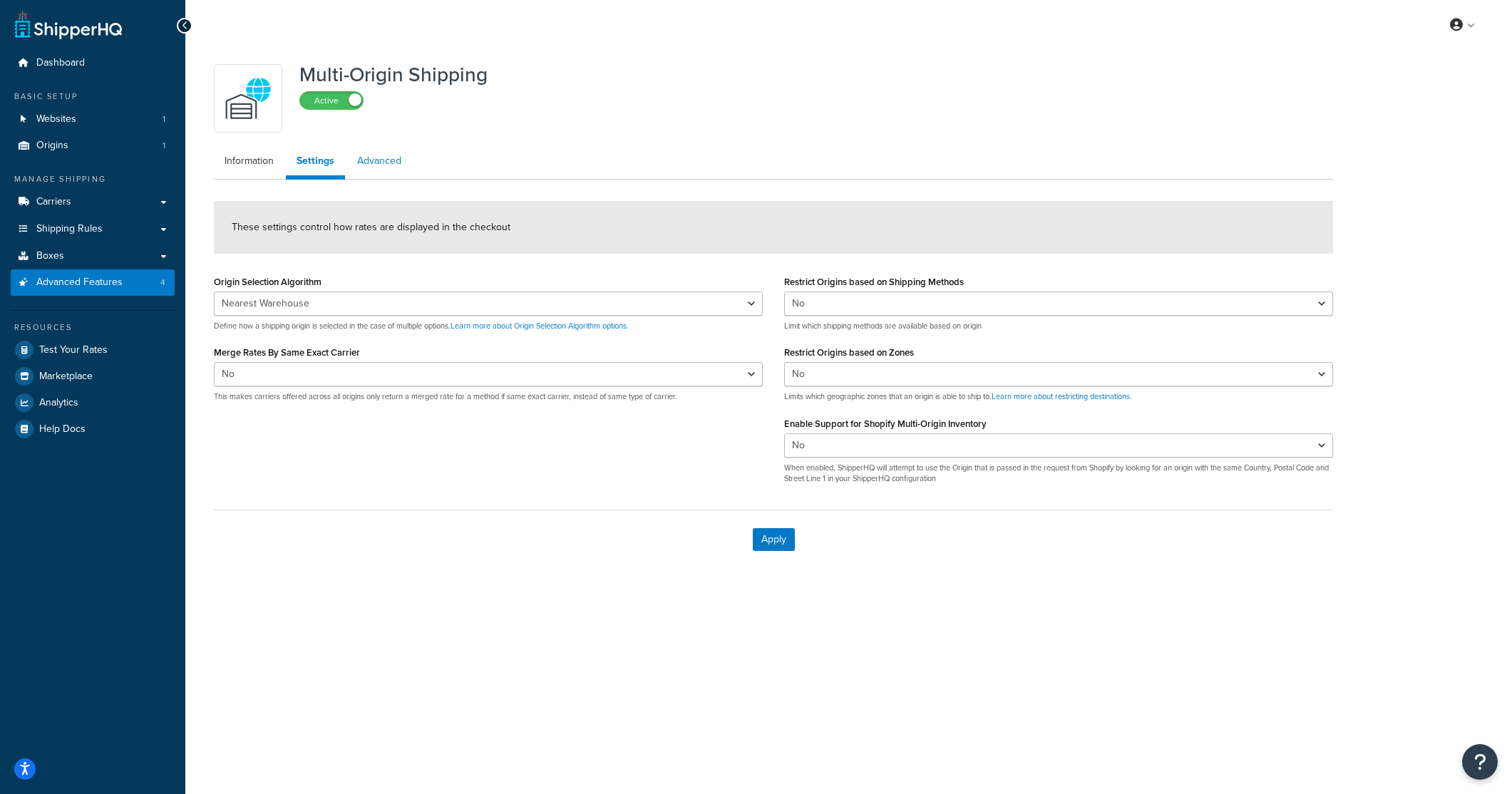
click at [378, 161] on link "Advanced" at bounding box center [378, 161] width 65 height 29
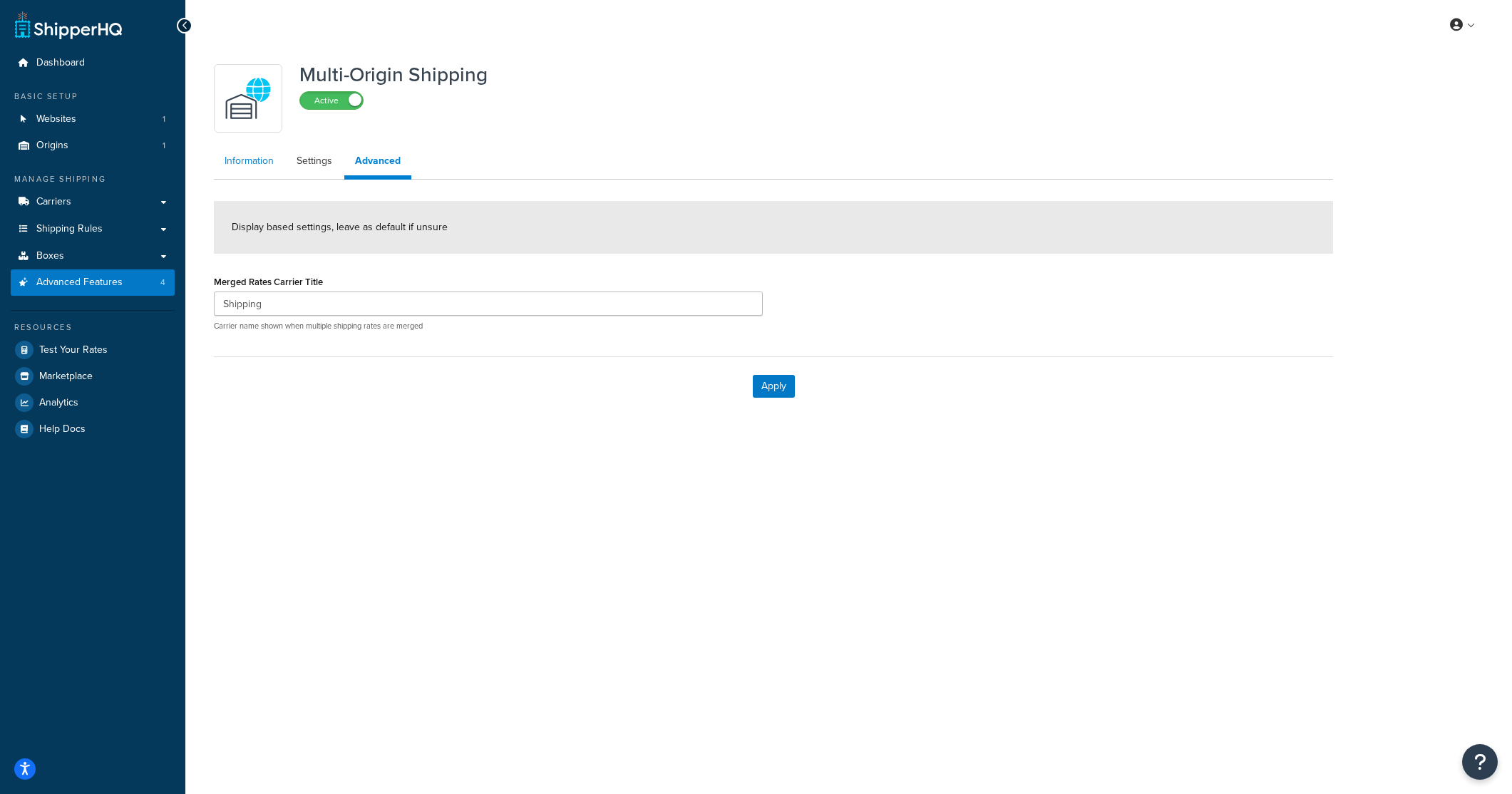
click at [254, 166] on link "Information" at bounding box center [249, 161] width 70 height 29
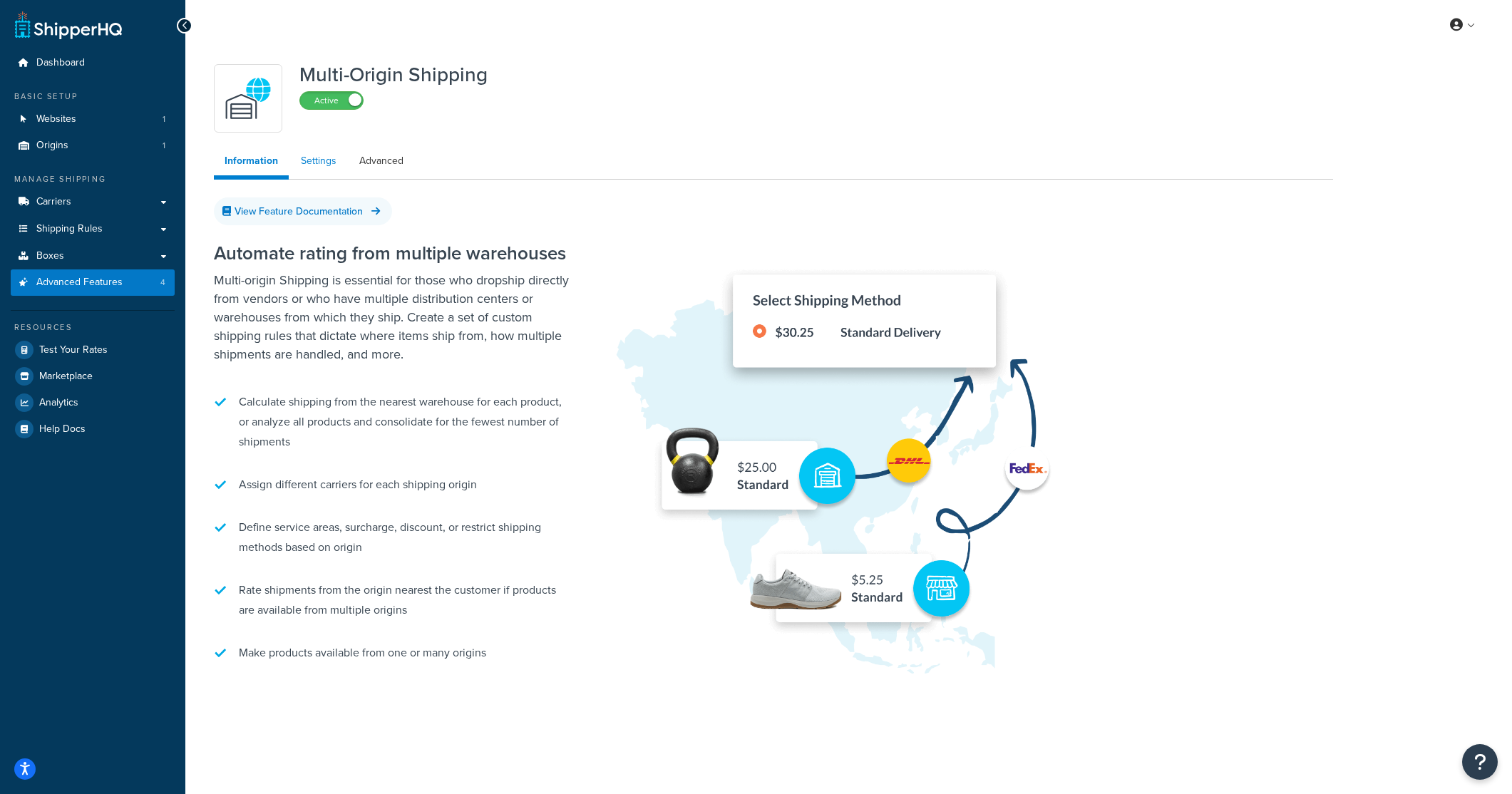
click at [310, 166] on link "Settings" at bounding box center [319, 161] width 57 height 29
select select "false"
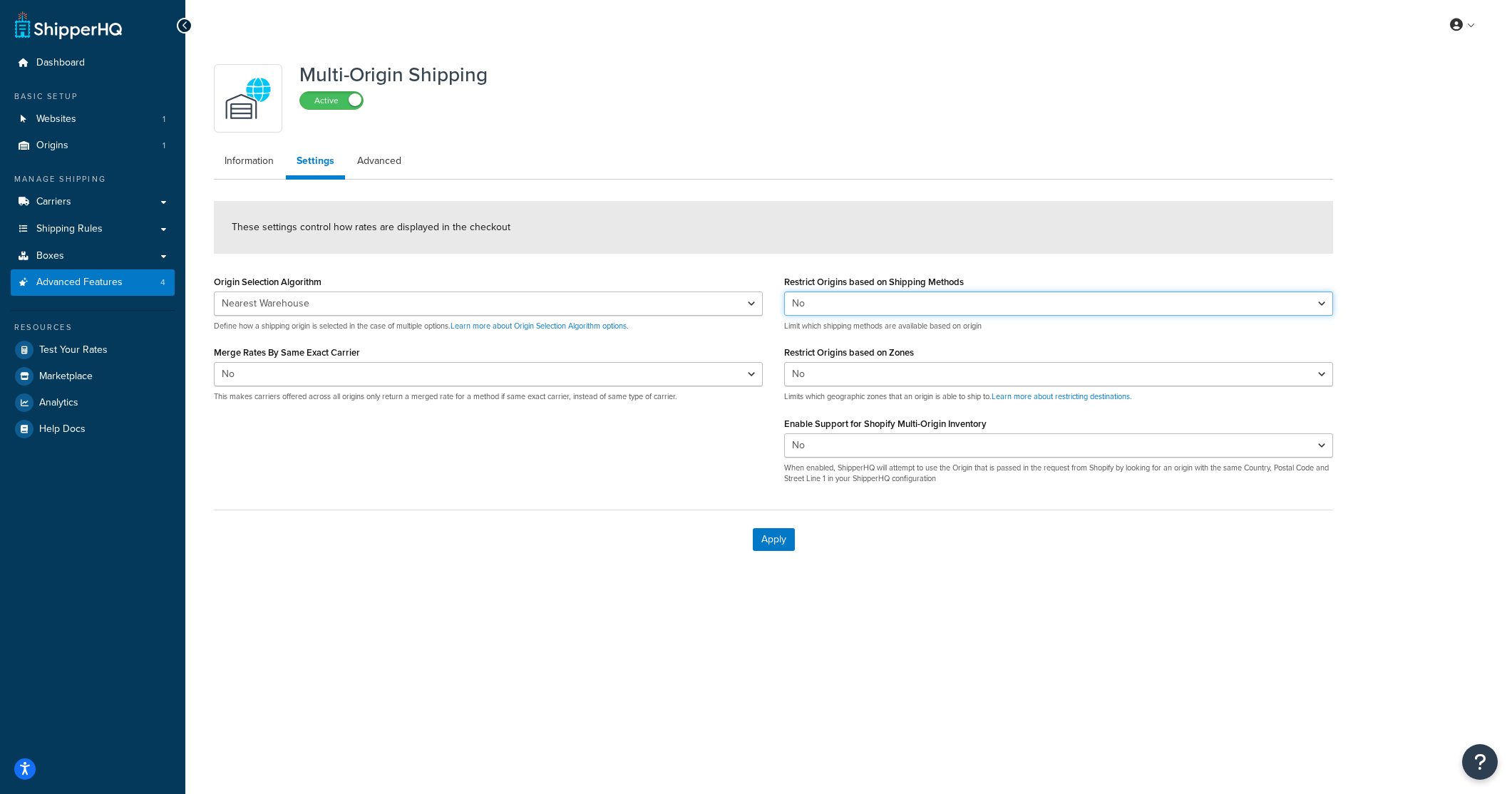
click at [833, 310] on select "Yes No" at bounding box center [1058, 304] width 549 height 24
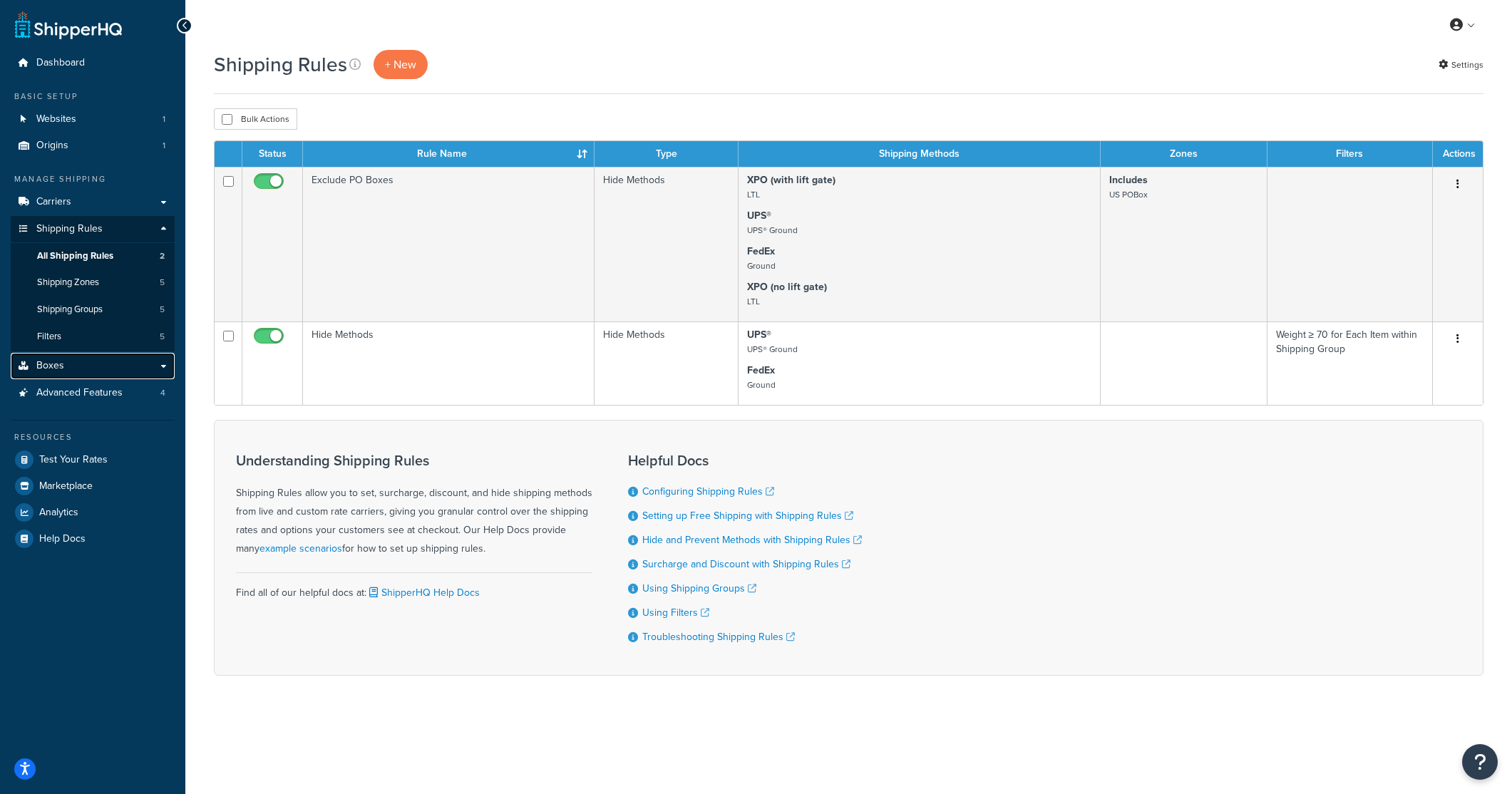
click at [55, 366] on span "Boxes" at bounding box center [50, 366] width 28 height 12
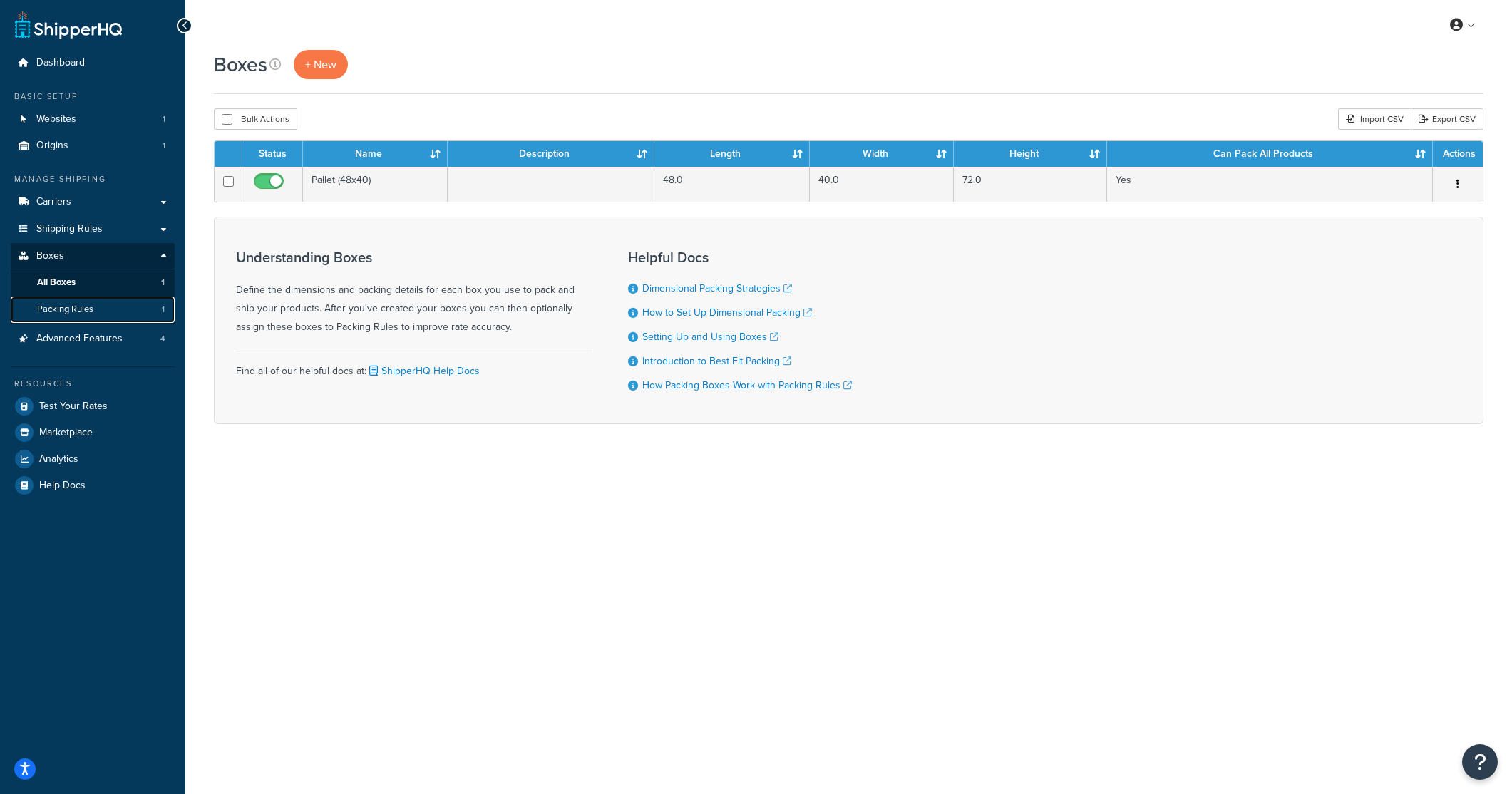
click at [80, 315] on span "Packing Rules" at bounding box center [65, 310] width 57 height 12
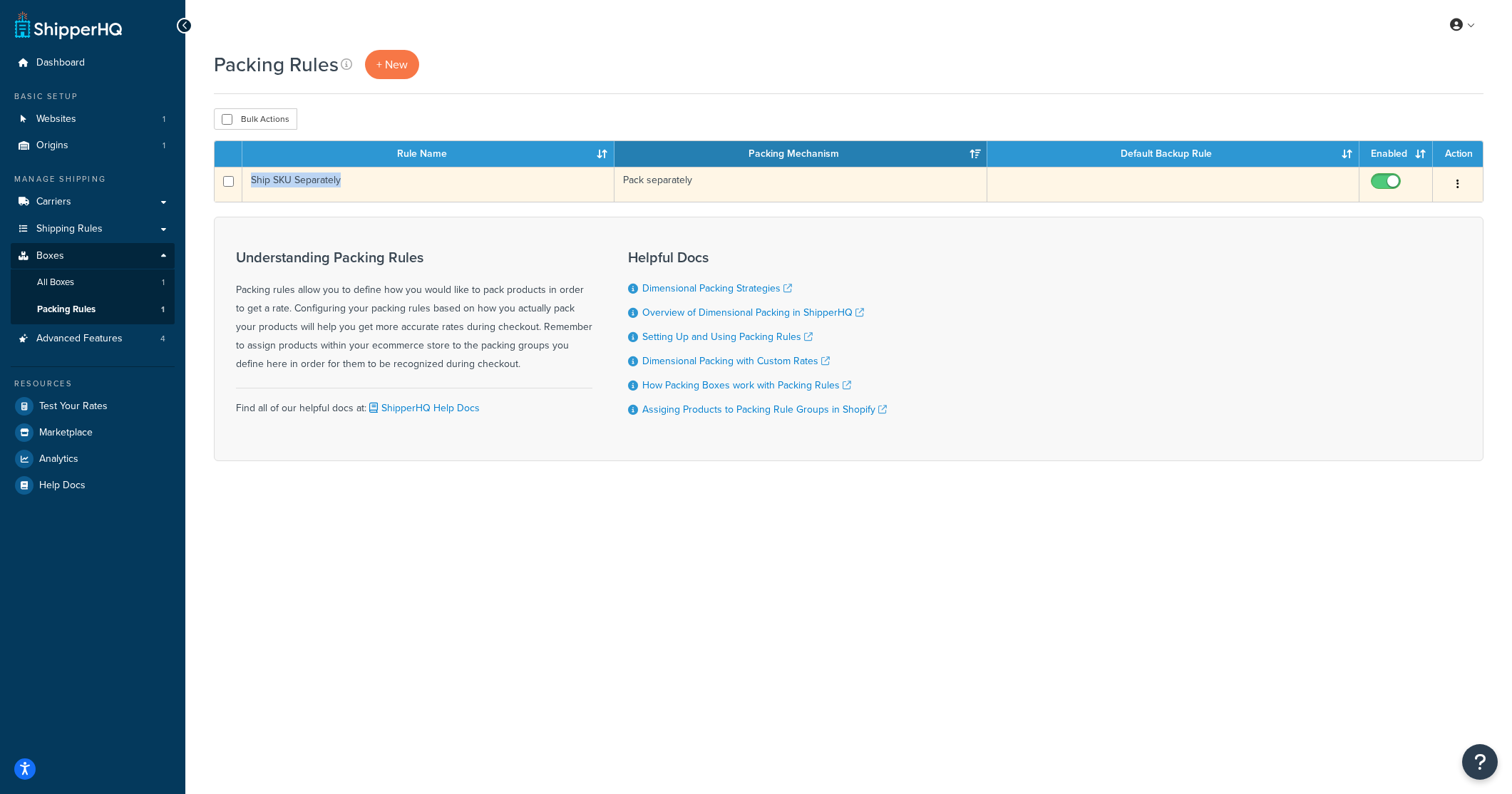
drag, startPoint x: 350, startPoint y: 183, endPoint x: 253, endPoint y: 187, distance: 97.1
click at [253, 187] on td "Ship SKU Separately" at bounding box center [429, 184] width 372 height 35
